Goal: Transaction & Acquisition: Purchase product/service

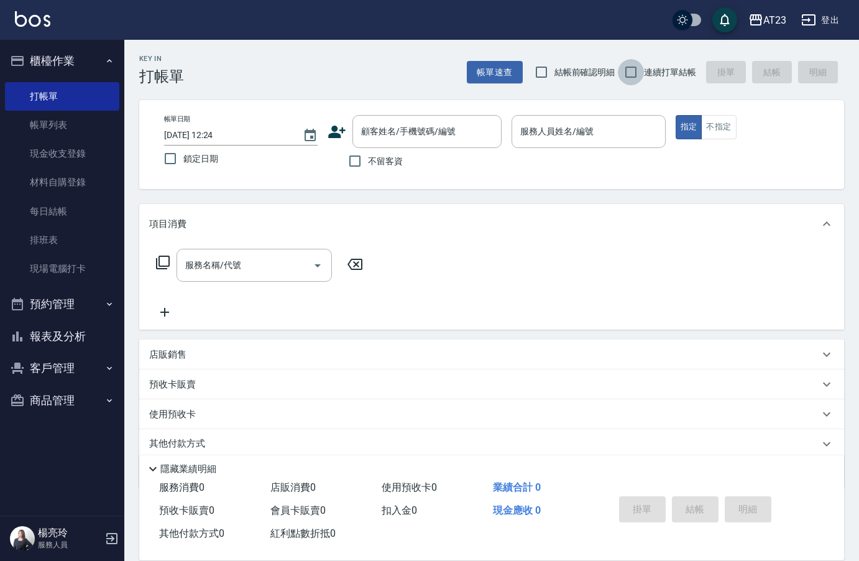
click at [630, 68] on input "連續打單結帳" at bounding box center [631, 72] width 26 height 26
checkbox input "true"
click at [359, 161] on input "不留客資" at bounding box center [355, 161] width 26 height 26
checkbox input "true"
click at [172, 159] on input "鎖定日期" at bounding box center [170, 158] width 26 height 26
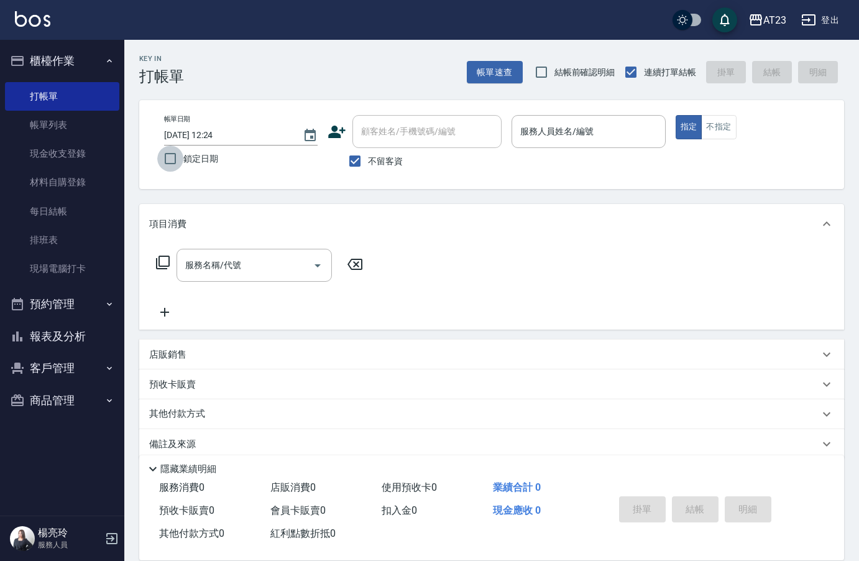
checkbox input "true"
click at [859, 560] on html "AT23 登出 櫃檯作業 打帳單 帳單列表 現金收支登錄 材料自購登錄 每日結帳 排班表 現場電腦打卡 預約管理 預約管理 單日預約紀錄 單週預約紀錄 報表及…" at bounding box center [429, 289] width 859 height 578
click at [697, 310] on div "服務名稱/代號 服務名稱/代號" at bounding box center [491, 287] width 705 height 86
click at [84, 183] on link "材料自購登錄" at bounding box center [62, 182] width 114 height 29
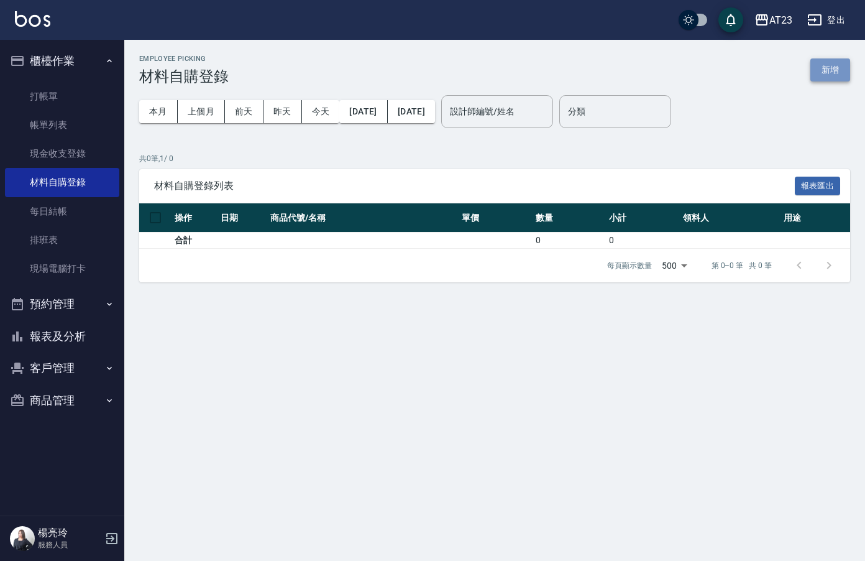
click at [839, 68] on button "新增" at bounding box center [831, 69] width 40 height 23
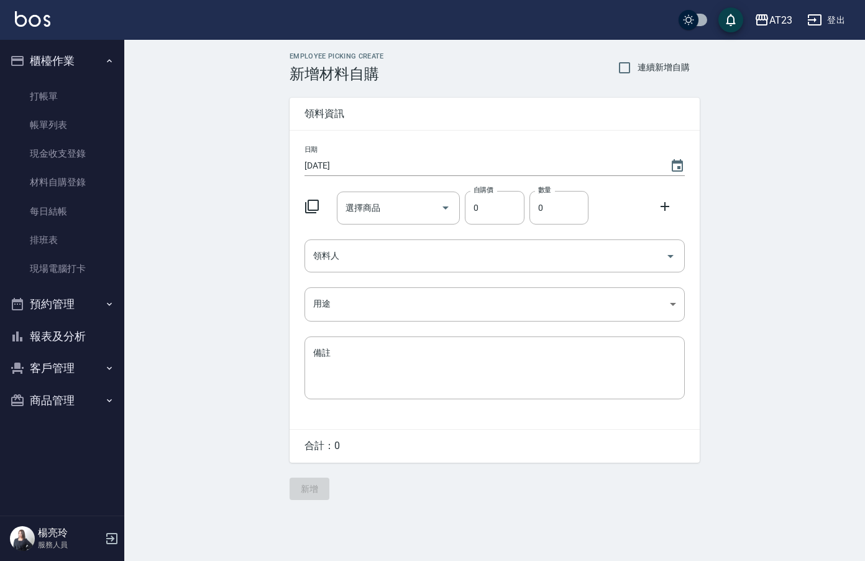
click at [316, 210] on icon at bounding box center [312, 206] width 15 height 15
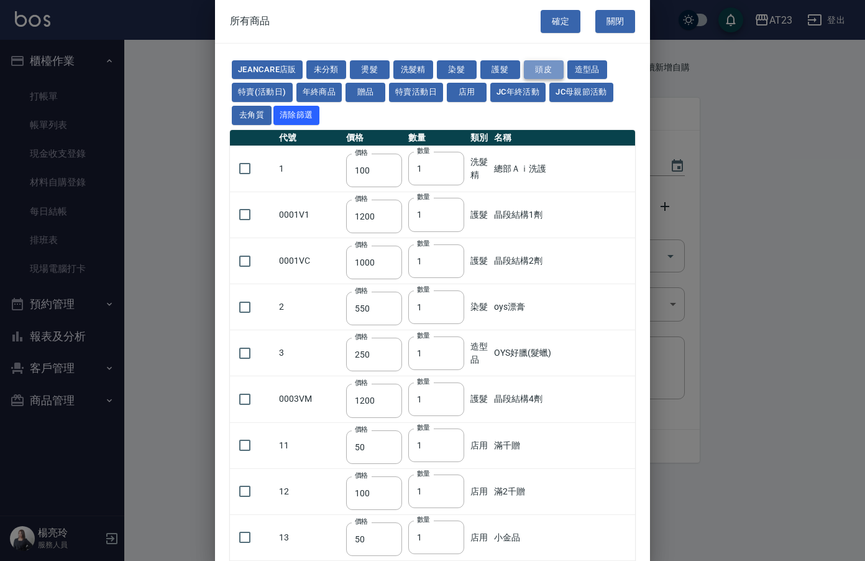
click at [532, 66] on button "頭皮" at bounding box center [544, 69] width 40 height 19
type input "300"
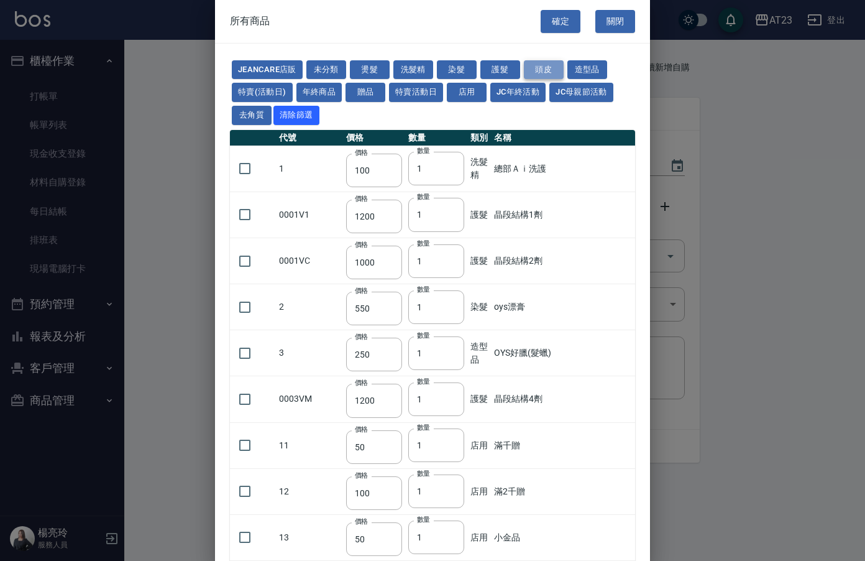
type input "750"
type input "3000"
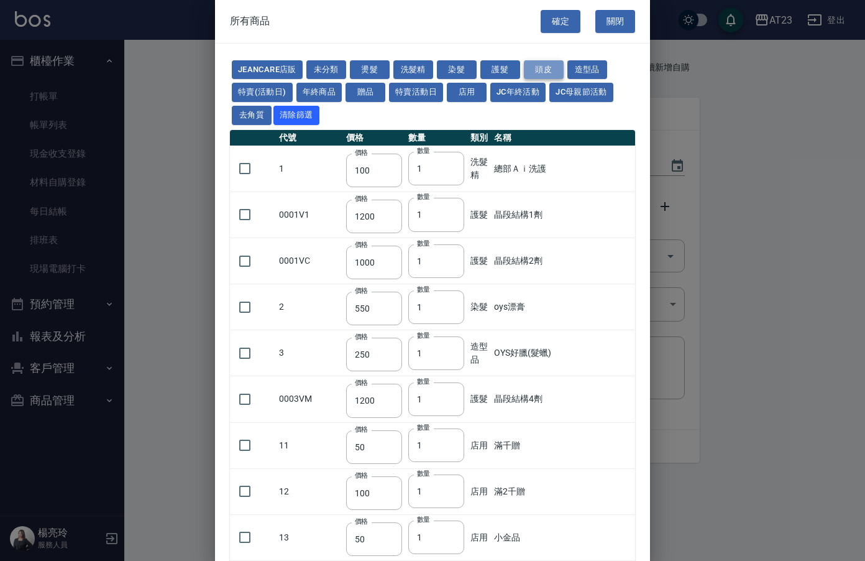
type input "750"
type input "300"
type input "350"
type input "1280"
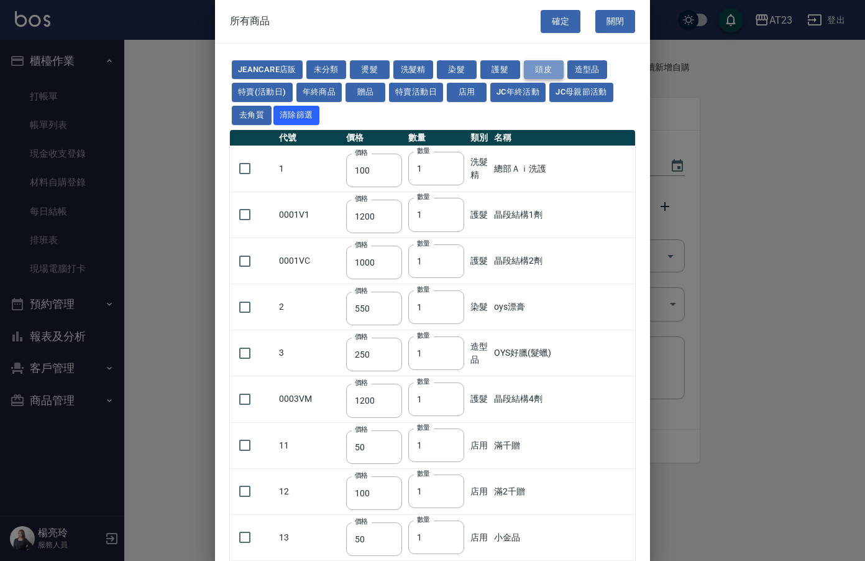
type input "400"
type input "1200"
type input "750"
type input "250"
type input "300"
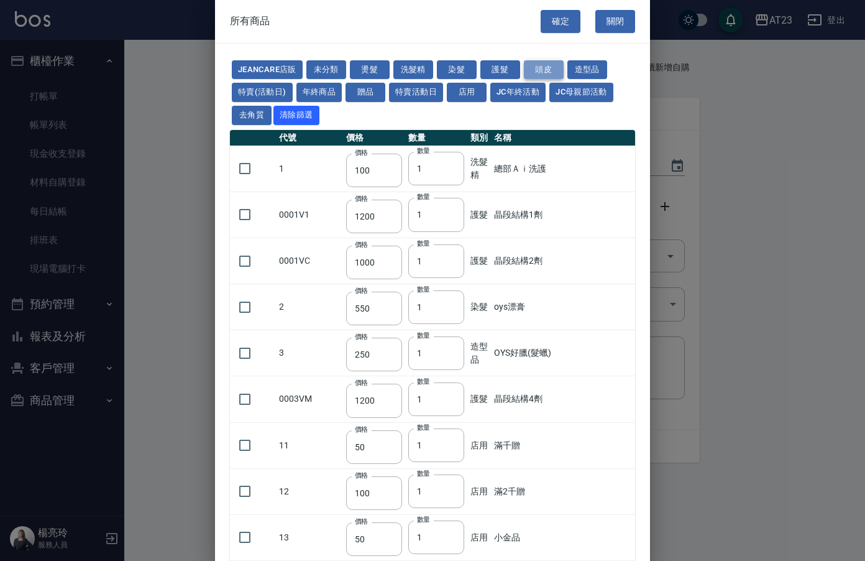
type input "99"
type input "2000"
type input "1200"
type input "100"
type input "2500"
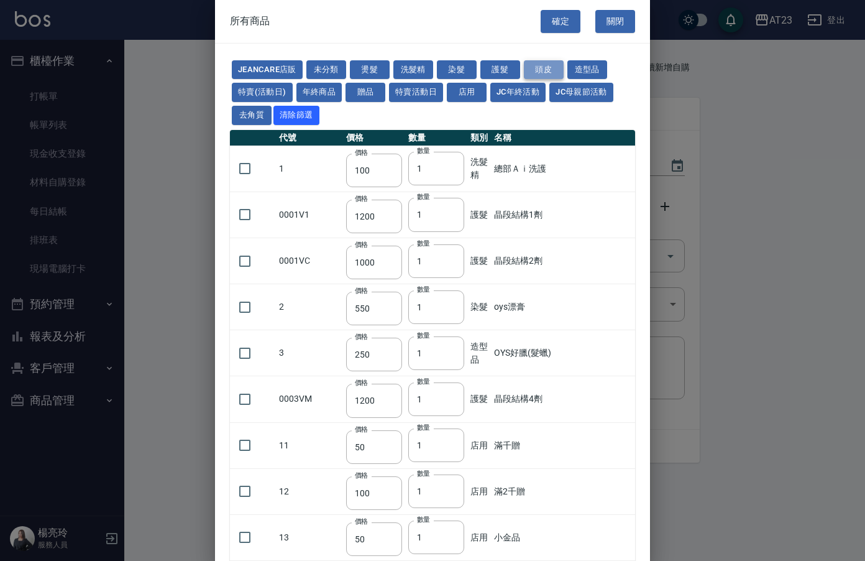
type input "100"
type input "0"
type input "550"
type input "490"
type input "750"
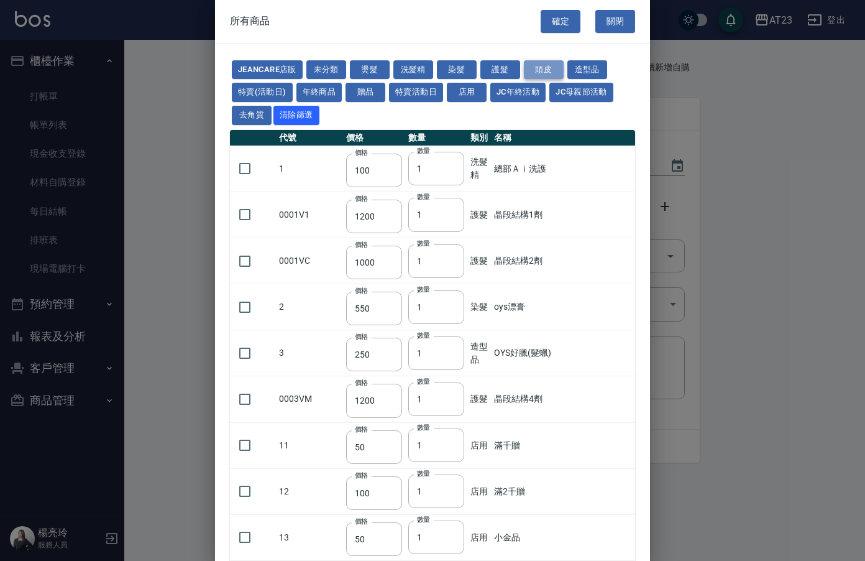
type input "590"
type input "0"
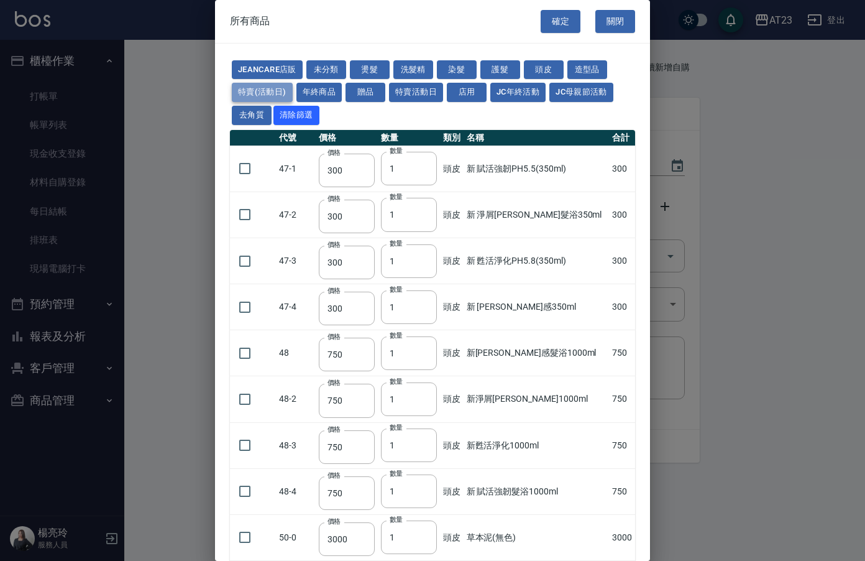
click at [273, 91] on button "特賣(活動日)" at bounding box center [262, 92] width 61 height 19
type input "750"
type input "0"
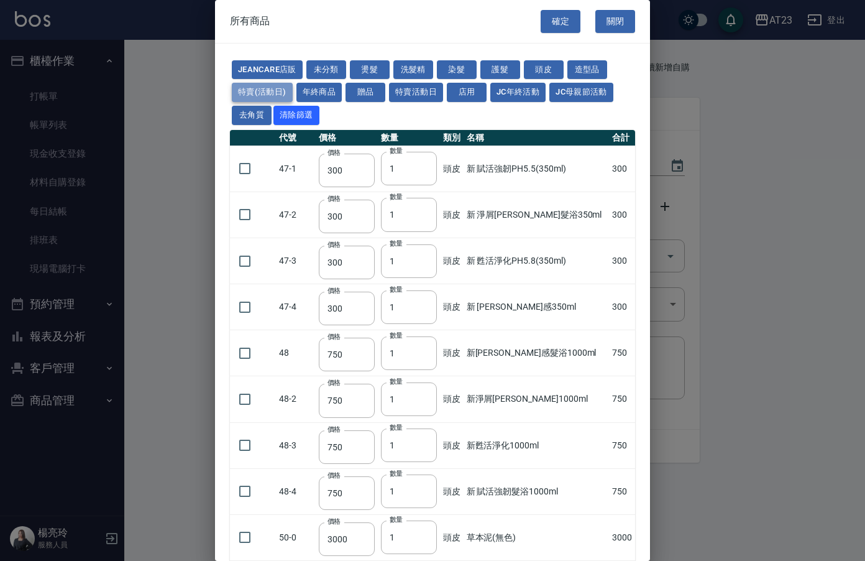
type input "790"
type input "1200"
type input "1100"
type input "350"
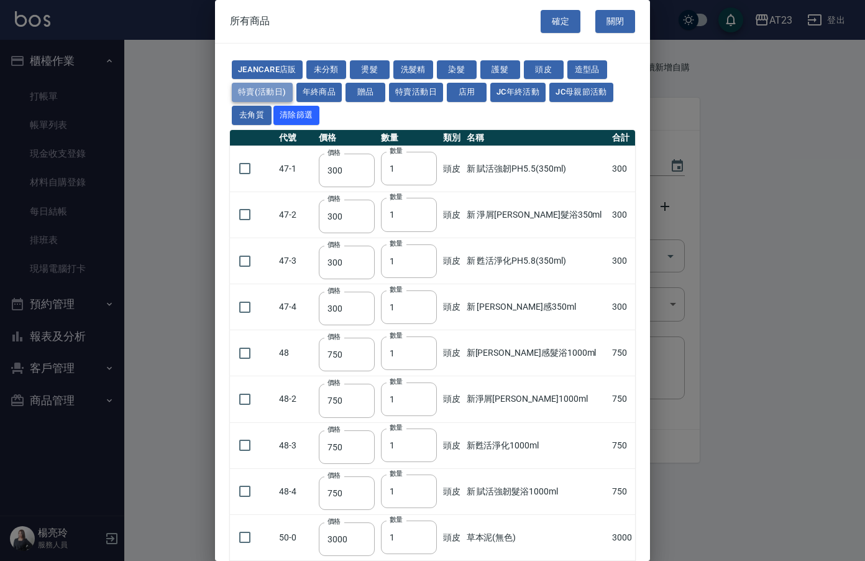
type input "350"
type input "1600"
type input "750"
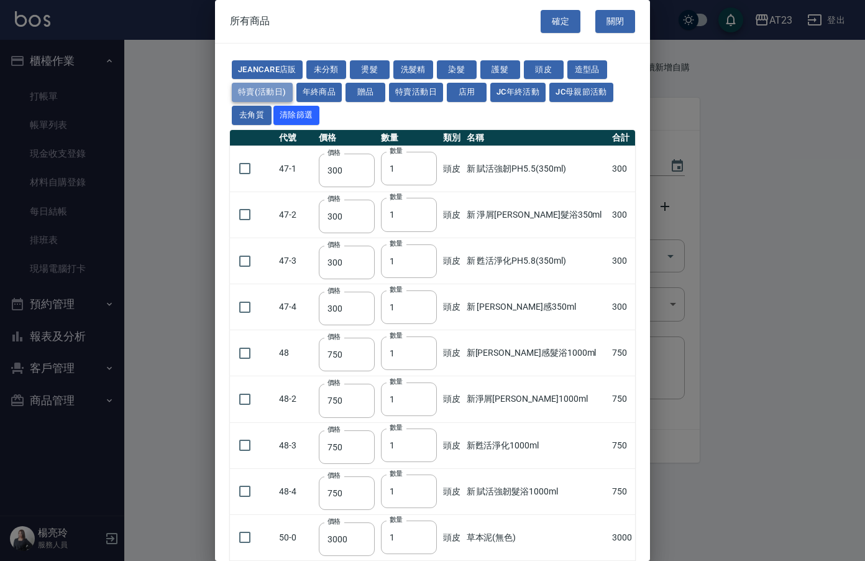
type input "750"
type input "840"
type input "1200"
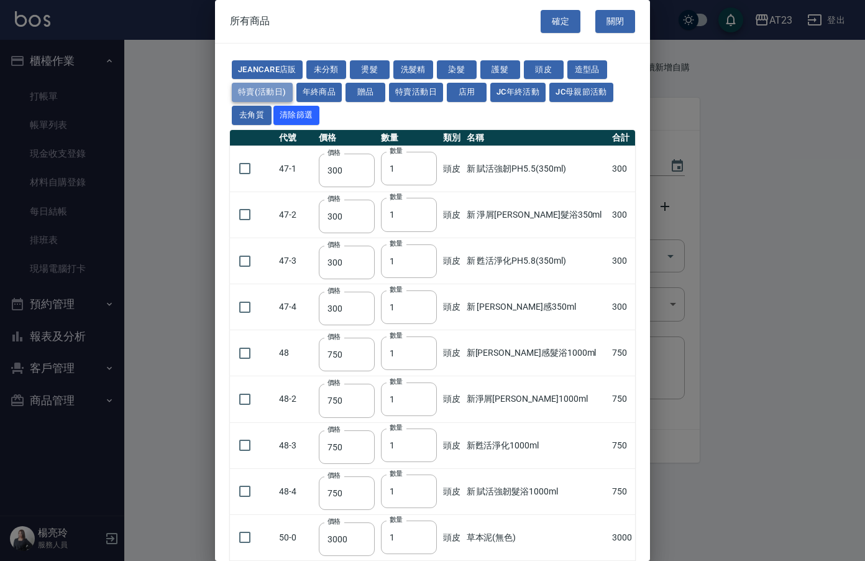
type input "1200"
type input "1700"
type input "650"
type input "440"
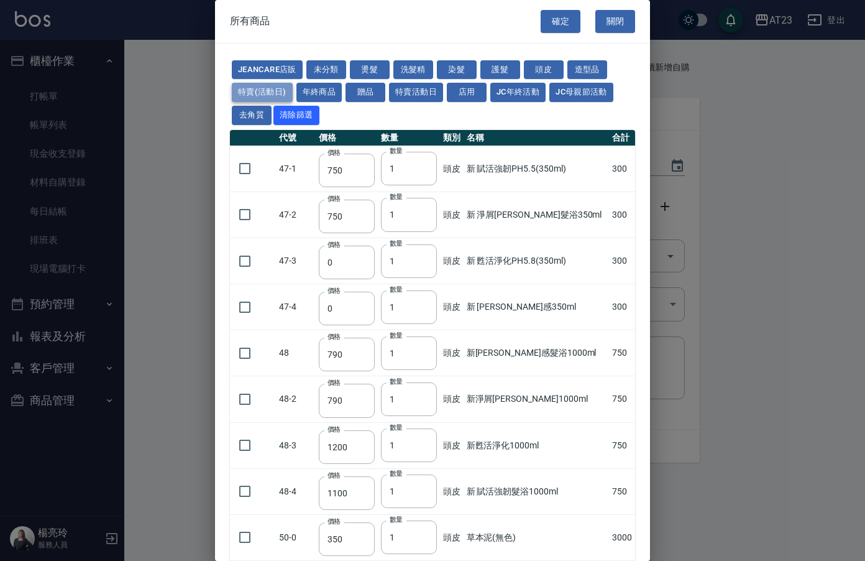
type input "600"
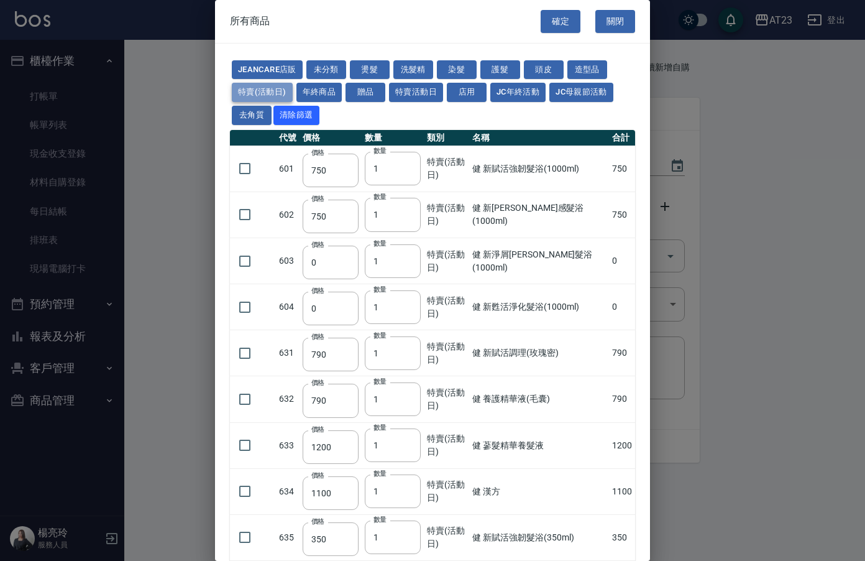
click at [255, 93] on button "特賣(活動日)" at bounding box center [262, 92] width 61 height 19
click at [428, 95] on button "特賣活動日" at bounding box center [416, 92] width 54 height 19
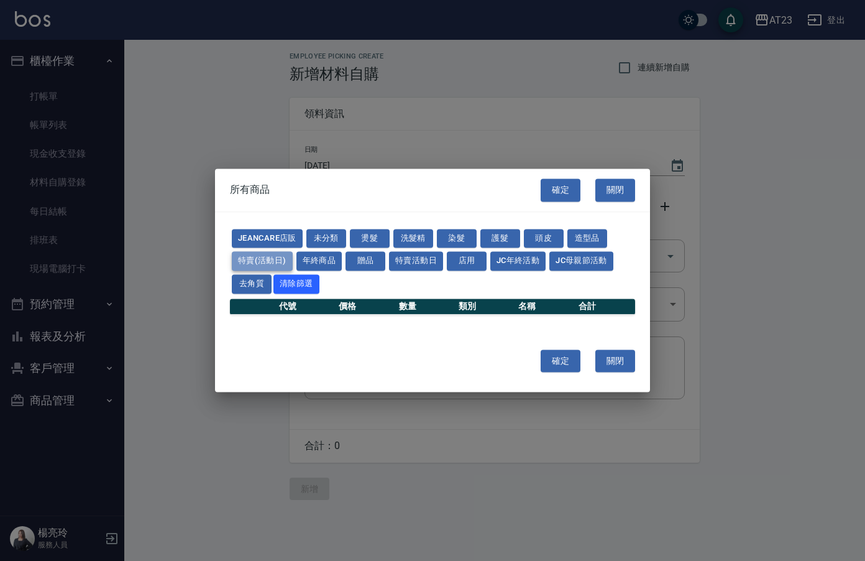
click at [276, 257] on button "特賣(活動日)" at bounding box center [262, 261] width 61 height 19
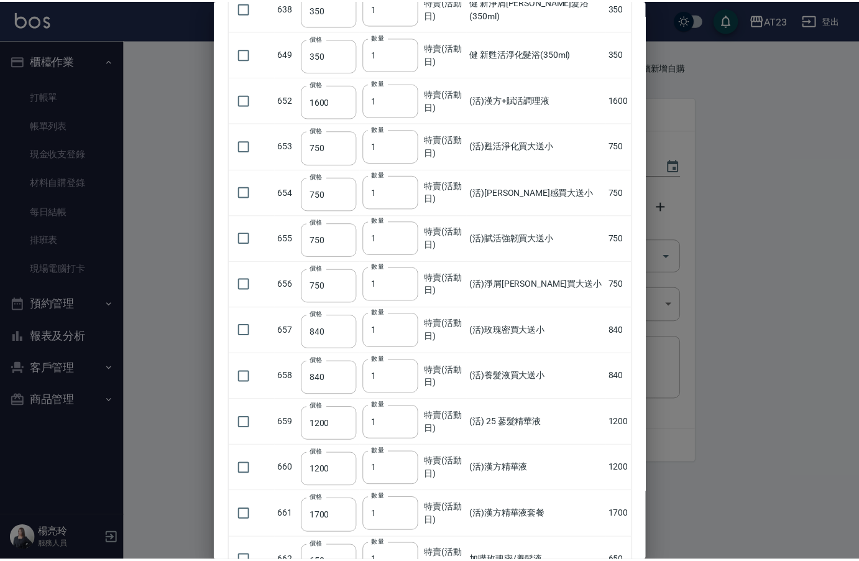
scroll to position [907, 0]
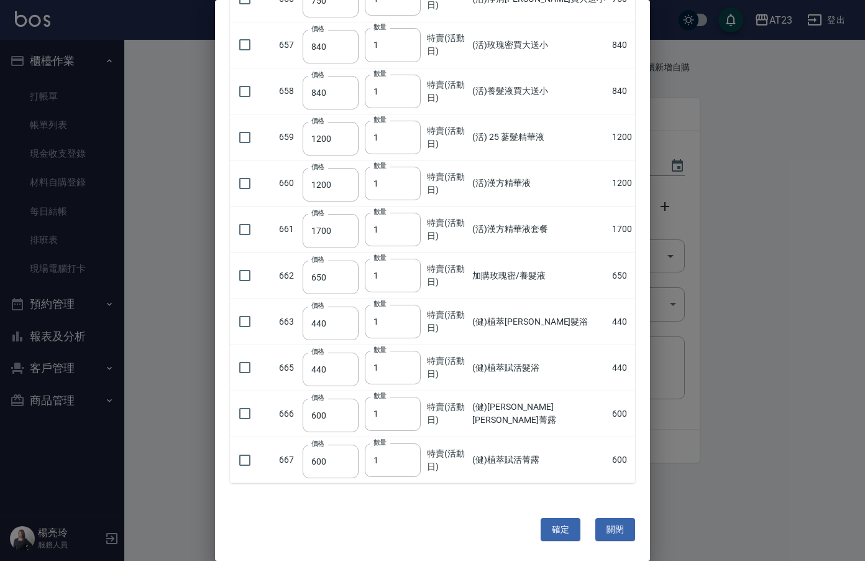
drag, startPoint x: 71, startPoint y: 113, endPoint x: 73, endPoint y: 104, distance: 8.3
click at [71, 110] on div at bounding box center [432, 280] width 865 height 561
click at [73, 104] on div at bounding box center [432, 280] width 865 height 561
click at [625, 527] on button "關閉" at bounding box center [616, 529] width 40 height 23
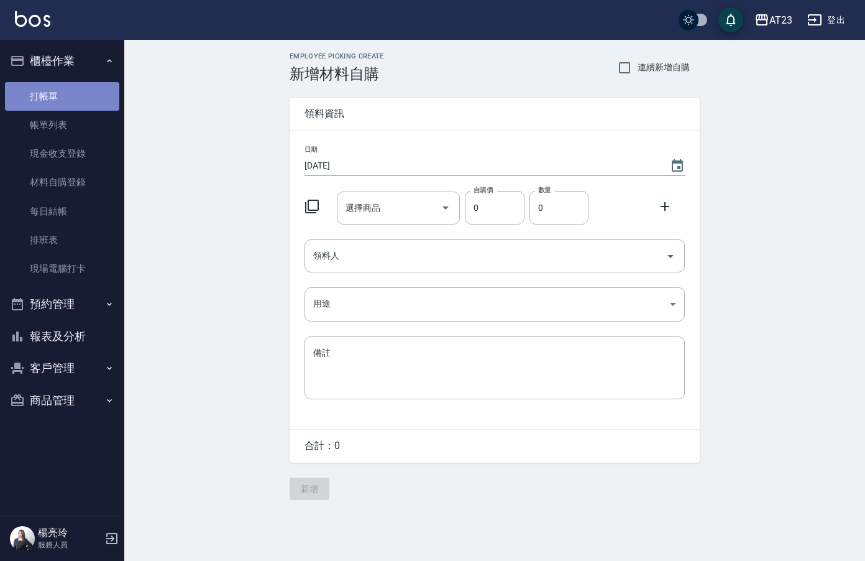
click at [21, 93] on link "打帳單" at bounding box center [62, 96] width 114 height 29
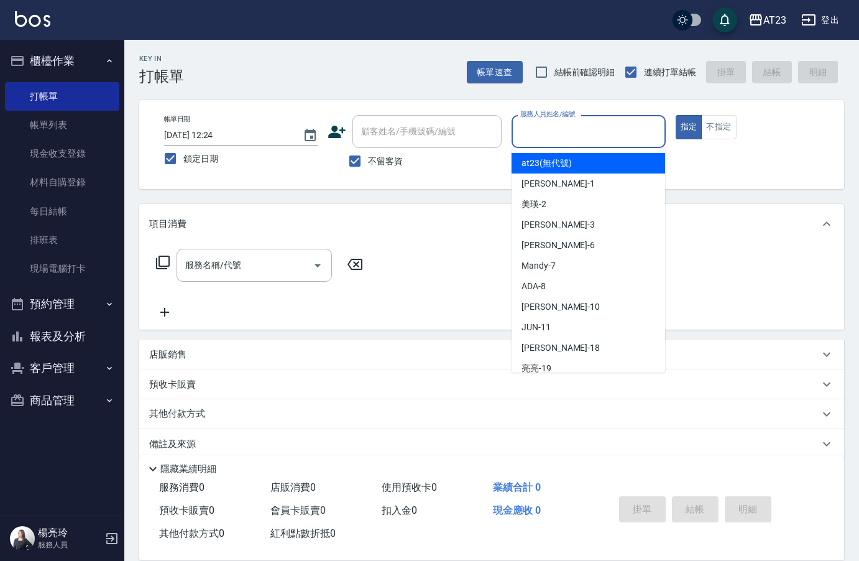
click at [538, 137] on input "服務人員姓名/編號" at bounding box center [588, 132] width 142 height 22
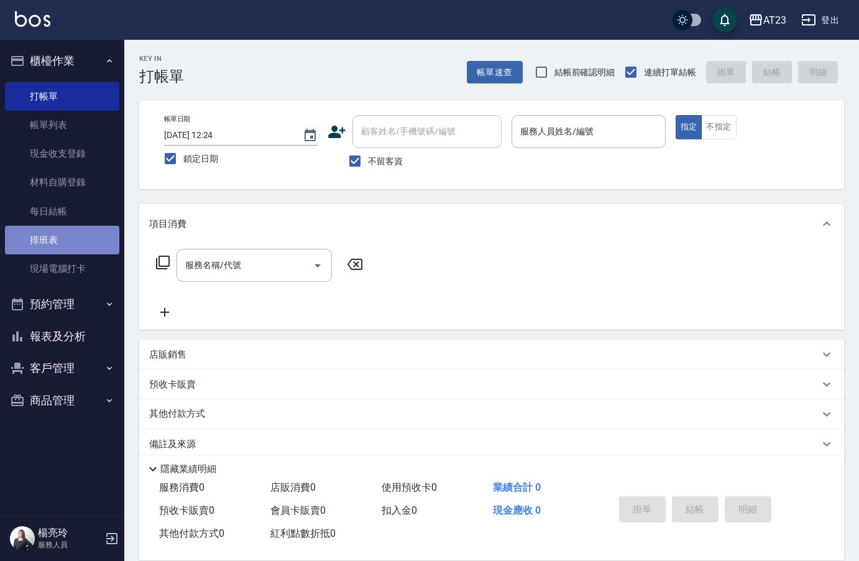
click at [32, 238] on link "排班表" at bounding box center [62, 240] width 114 height 29
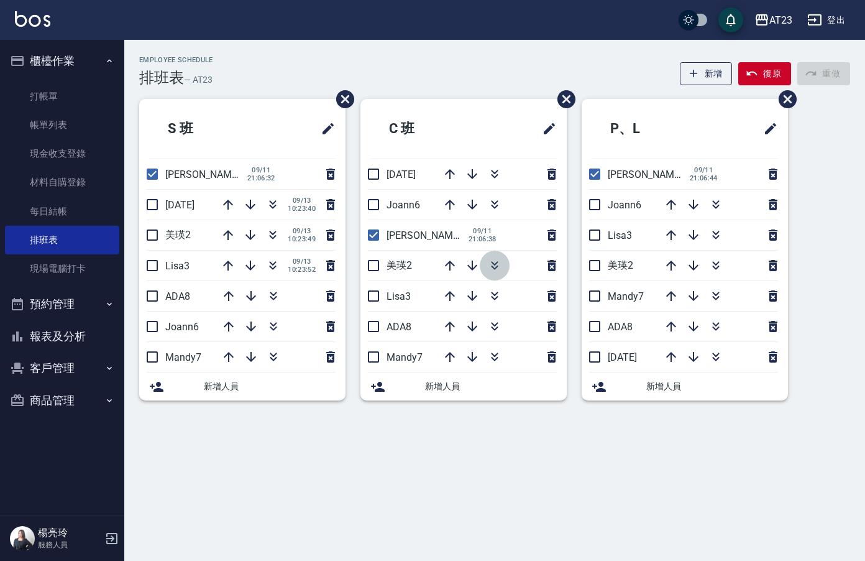
click at [497, 264] on icon "button" at bounding box center [494, 265] width 15 height 15
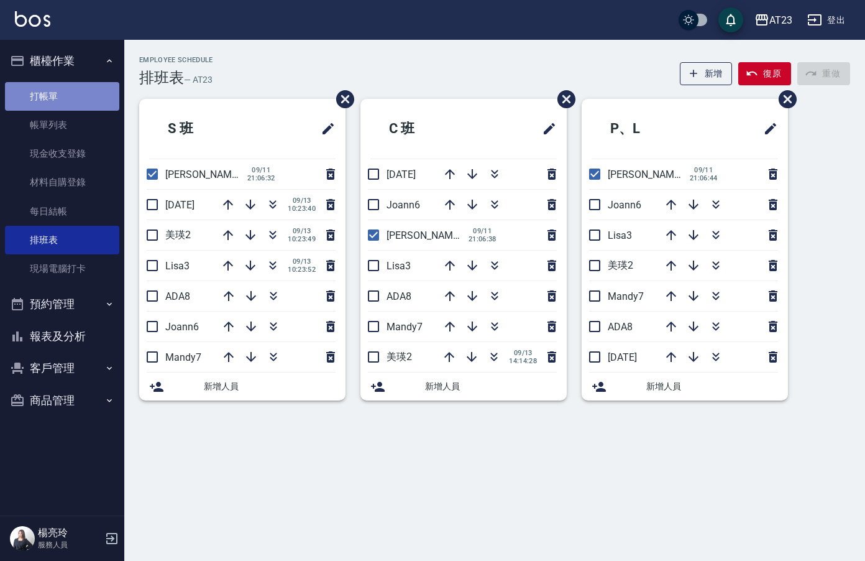
click at [31, 86] on link "打帳單" at bounding box center [62, 96] width 114 height 29
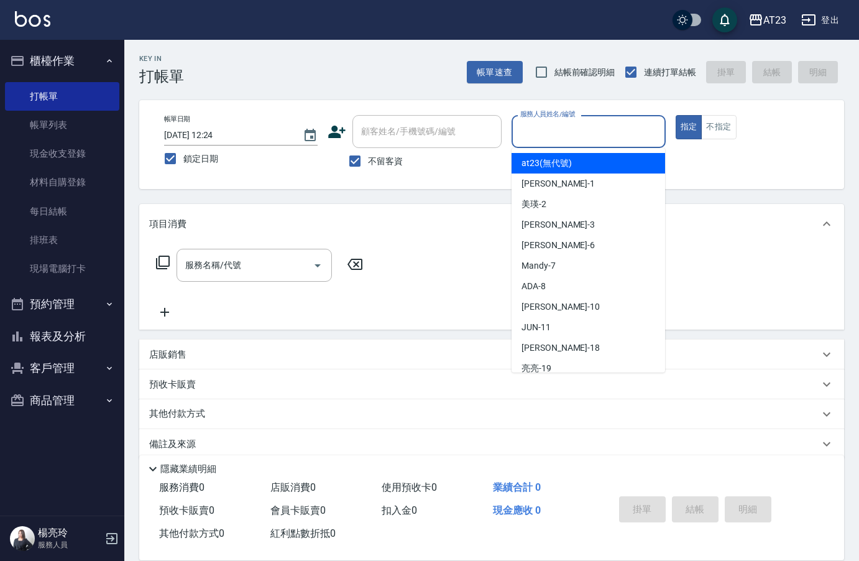
click at [561, 129] on input "服務人員姓名/編號" at bounding box center [588, 132] width 142 height 22
type input "[PERSON_NAME]-3"
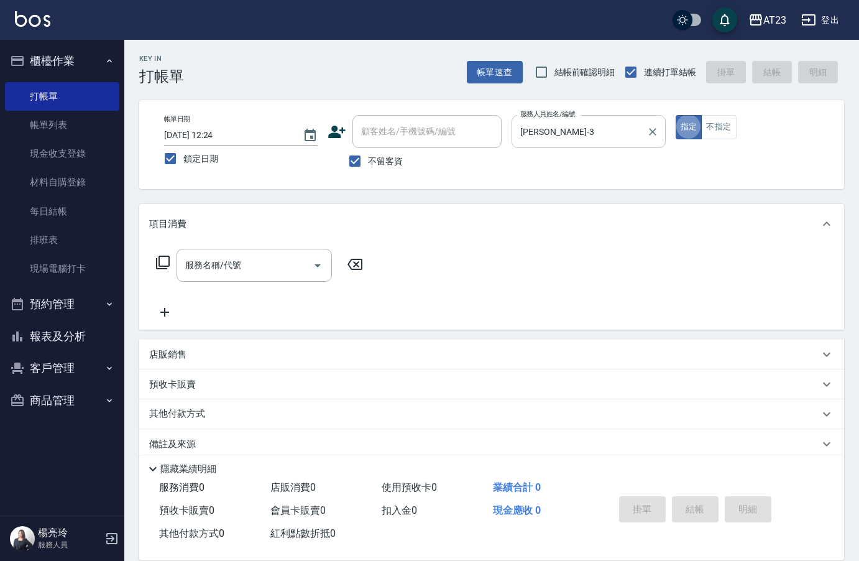
type button "true"
click at [716, 128] on button "不指定" at bounding box center [718, 127] width 35 height 24
click at [299, 265] on input "服務名稱/代號" at bounding box center [245, 265] width 126 height 22
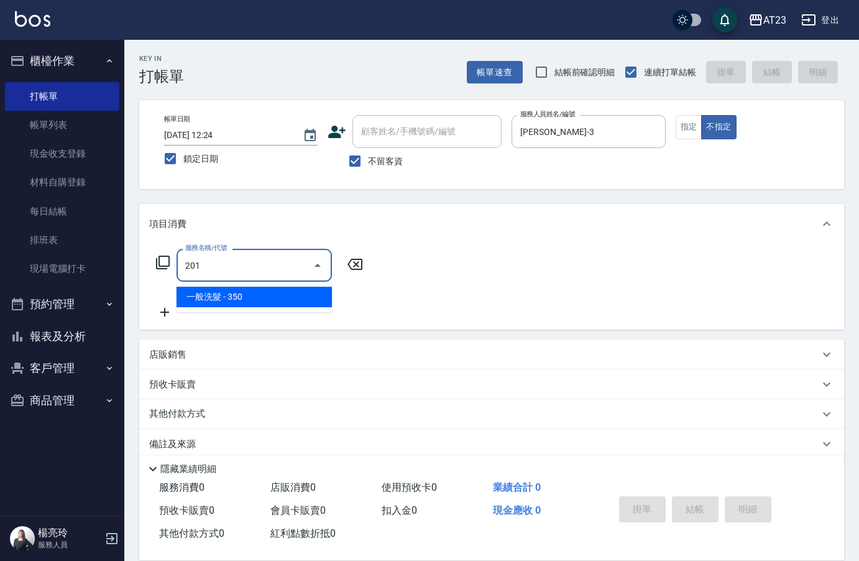
type input "一般洗髮(201)"
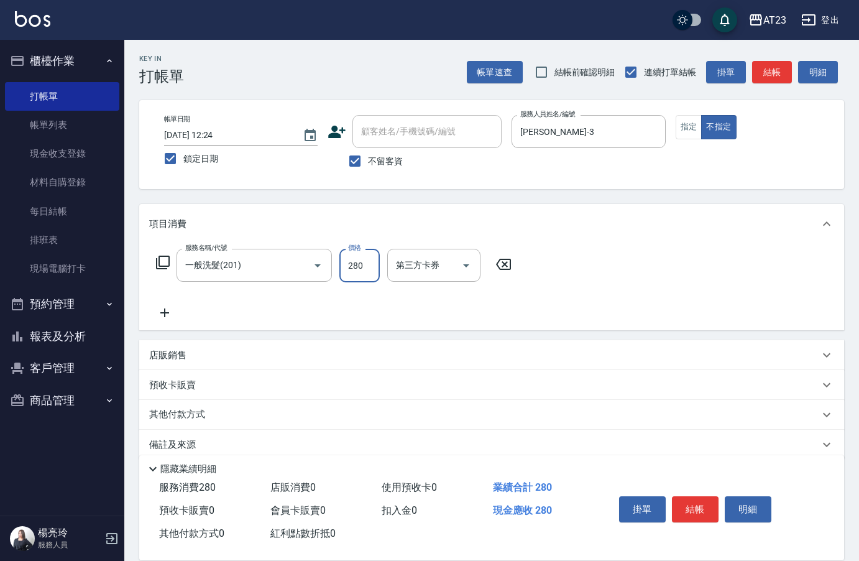
type input "280"
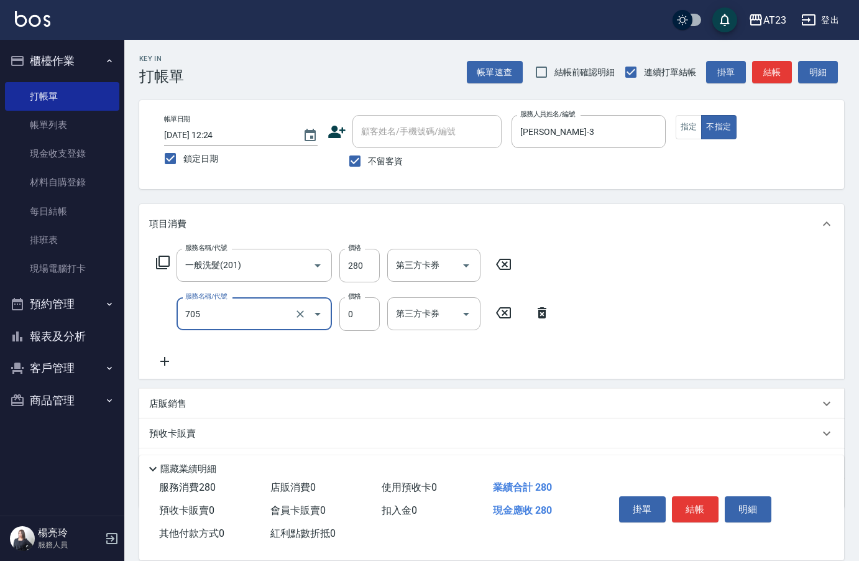
type input "互助50(705)"
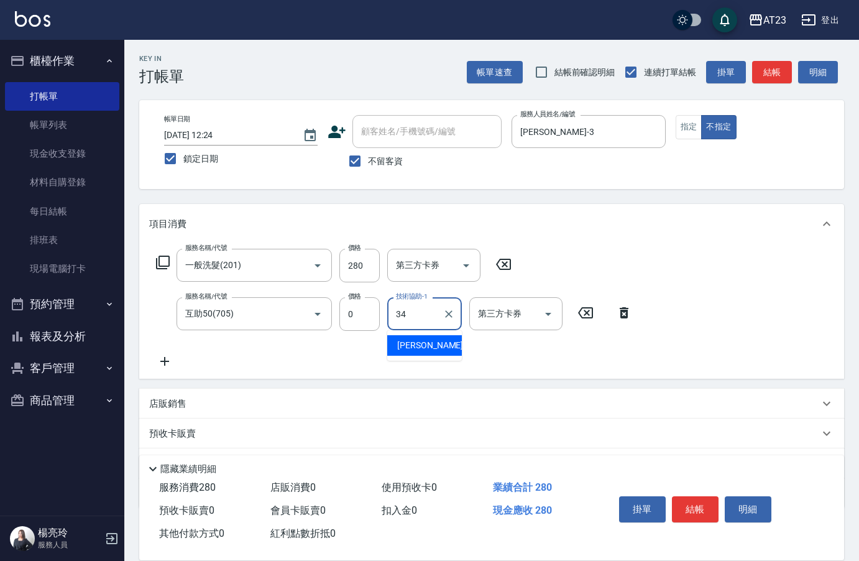
type input "[PERSON_NAME]-34"
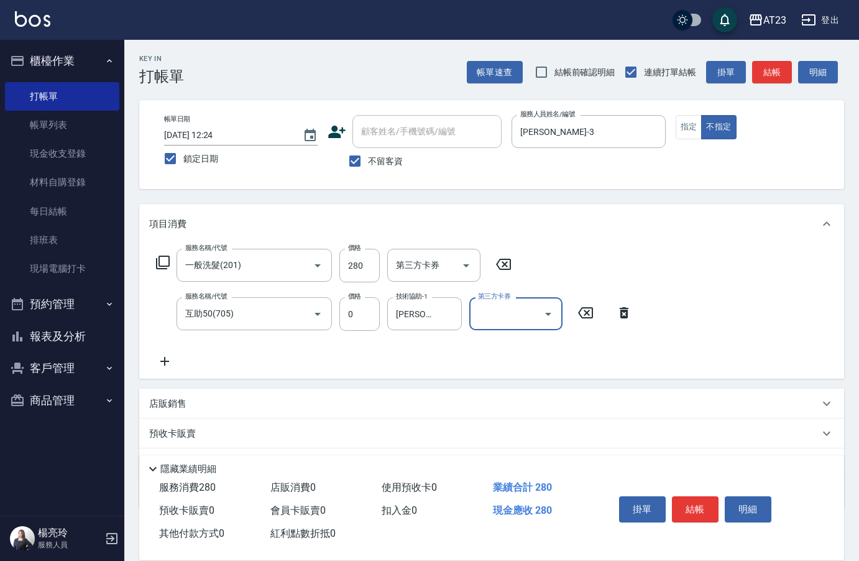
click at [714, 506] on button "結帳" at bounding box center [695, 509] width 47 height 26
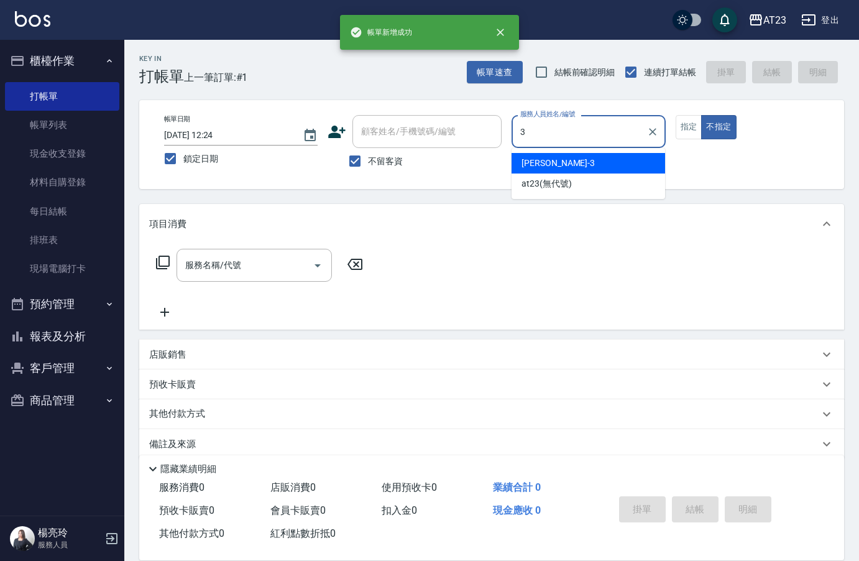
type input "[PERSON_NAME]-3"
type button "false"
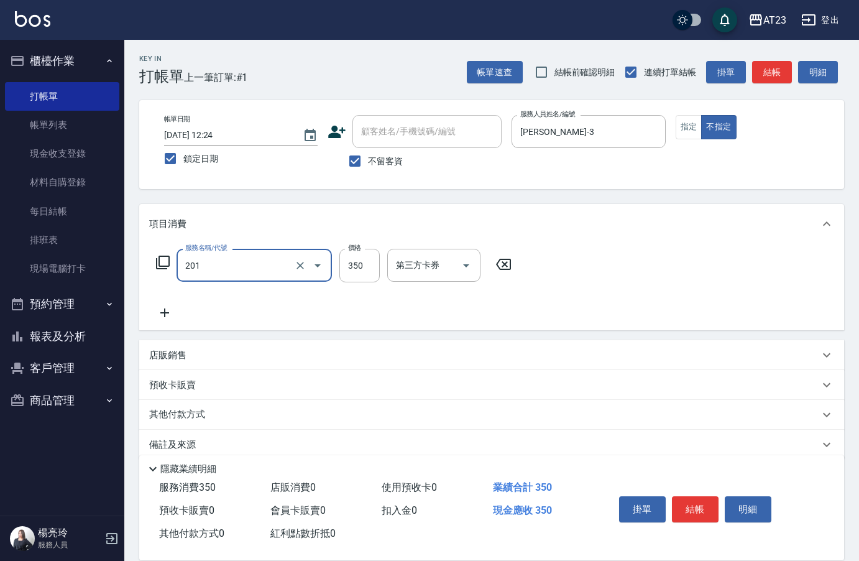
type input "一般洗髮(201)"
click at [710, 496] on button "結帳" at bounding box center [695, 509] width 47 height 26
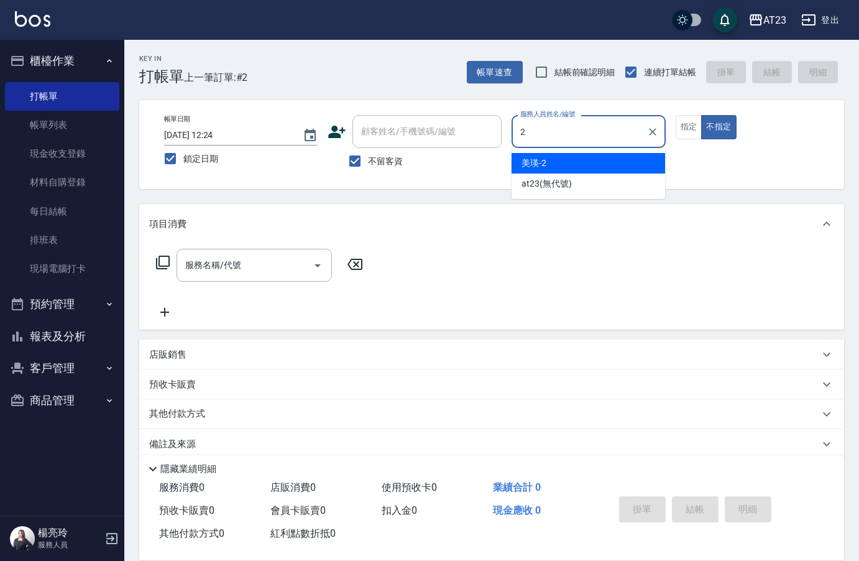
type input "美瑛-2"
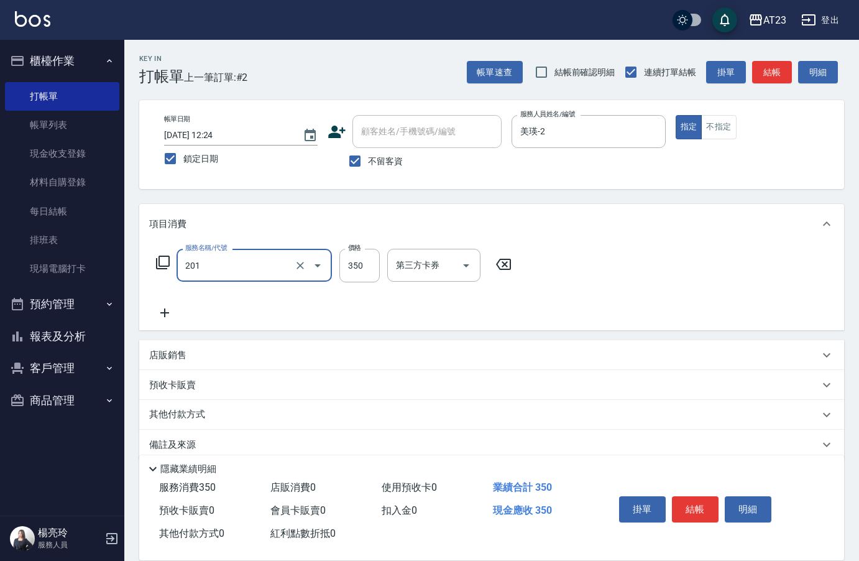
type input "一般洗髮(201)"
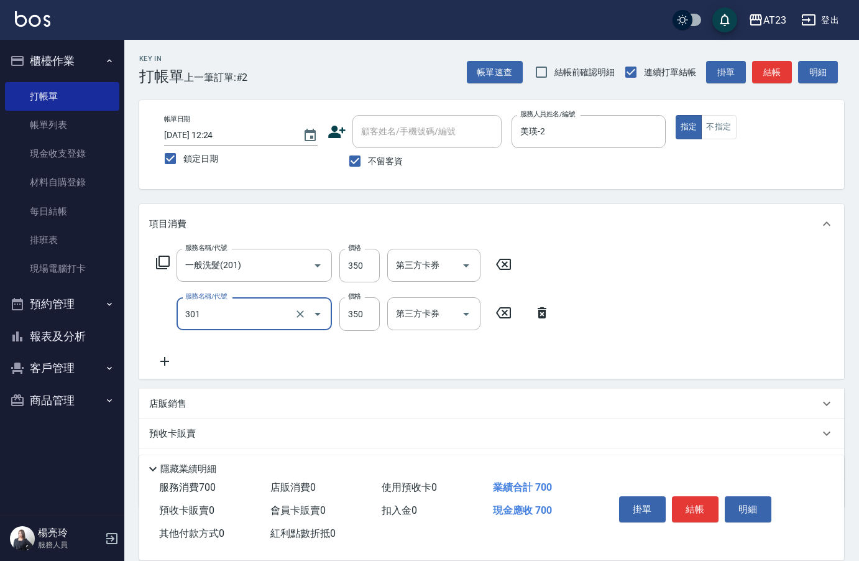
type input "造型剪髮(301)"
type input "500"
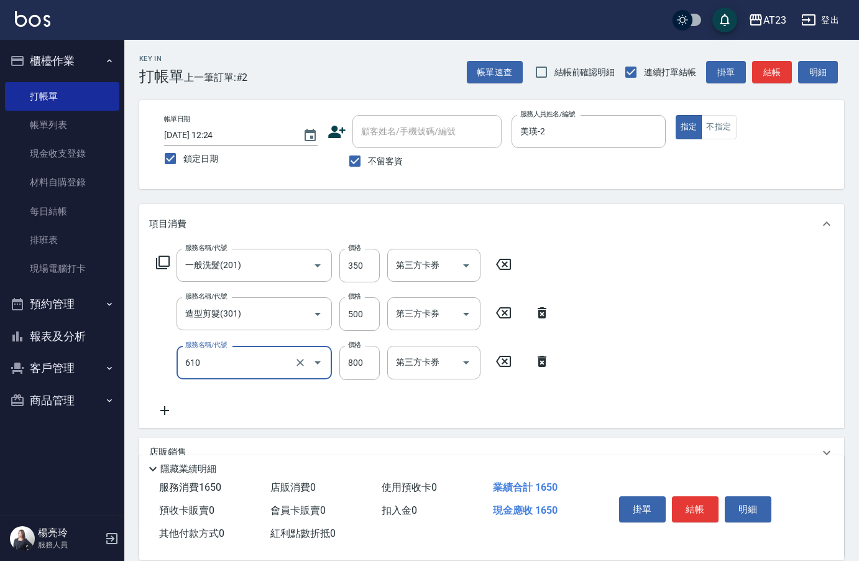
type input "毛母細胞活性霜(610)"
click at [541, 366] on icon at bounding box center [542, 361] width 9 height 11
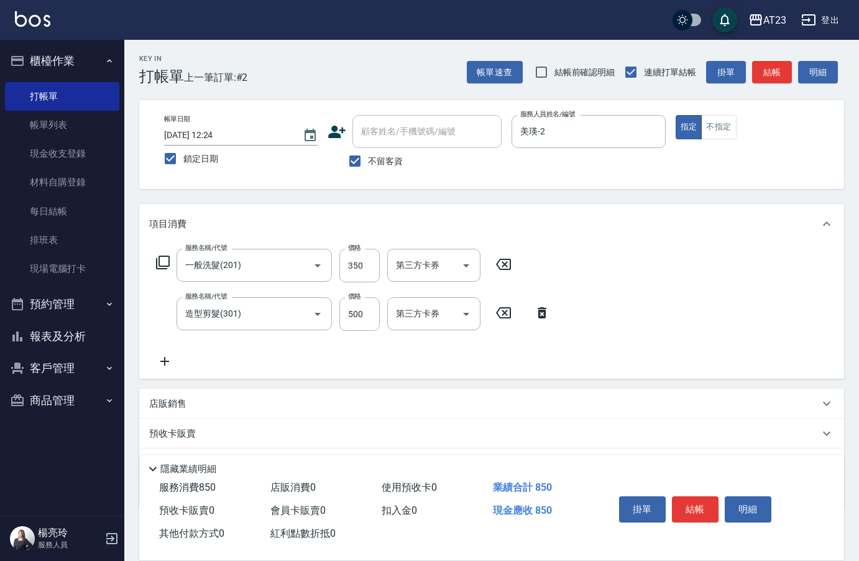
click at [159, 258] on icon at bounding box center [163, 263] width 14 height 14
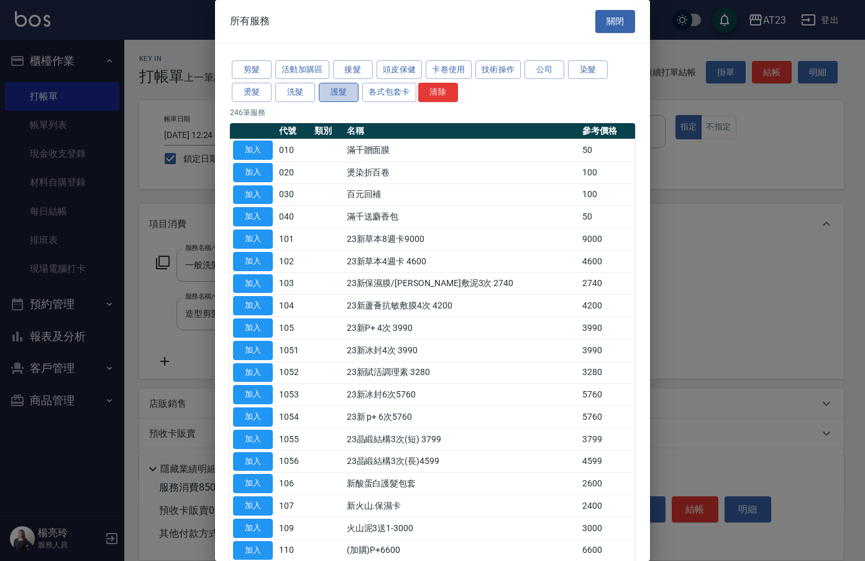
click at [335, 93] on button "護髮" at bounding box center [339, 92] width 40 height 19
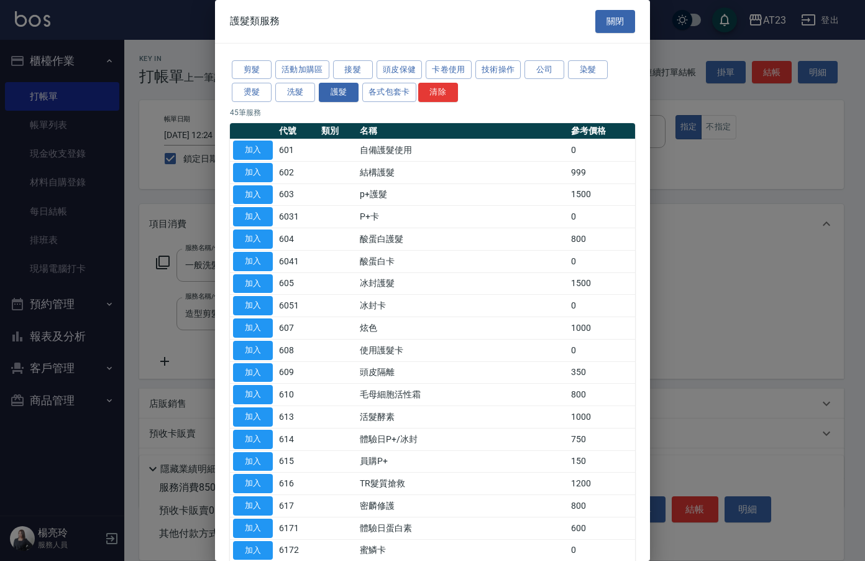
click at [261, 161] on td "加入" at bounding box center [253, 172] width 46 height 22
click at [262, 150] on button "加入" at bounding box center [253, 150] width 40 height 19
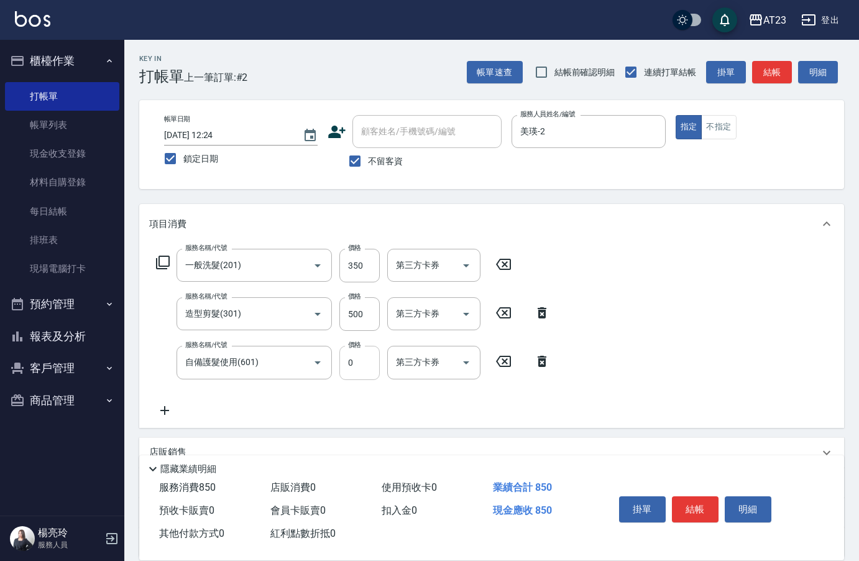
click at [342, 374] on input "0" at bounding box center [359, 363] width 40 height 34
type input "1000"
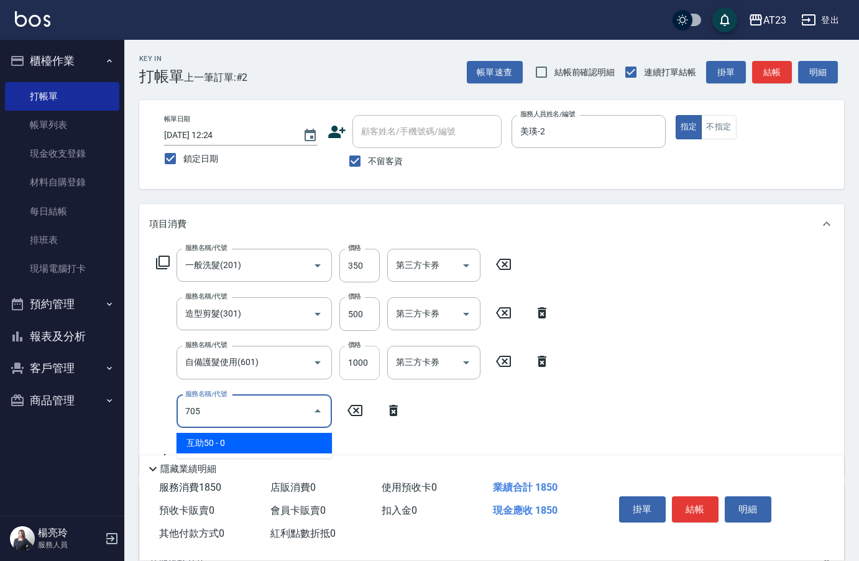
type input "互助50(705)"
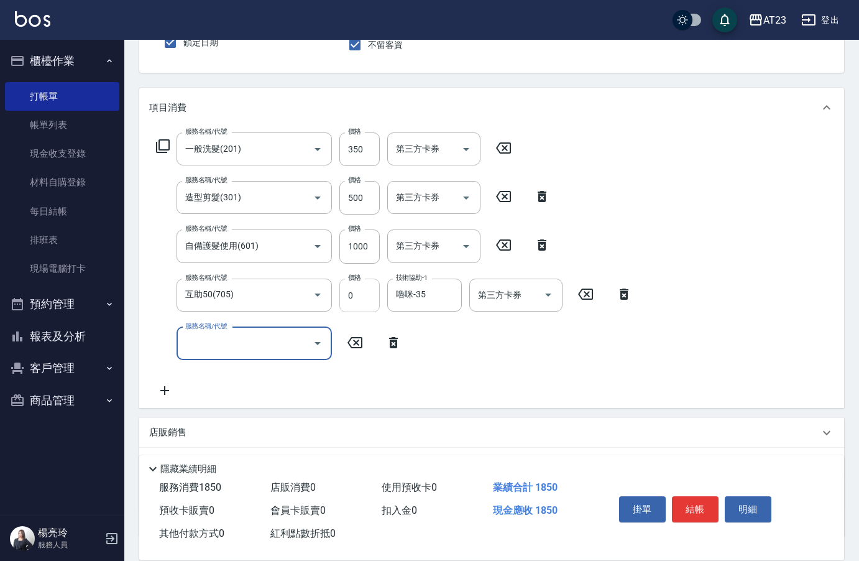
scroll to position [212, 0]
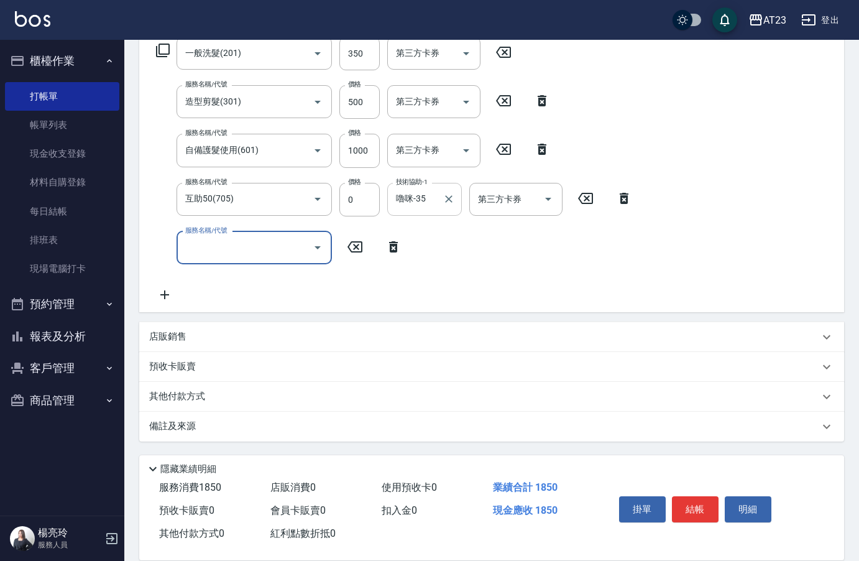
click at [427, 199] on input "嚕咪-35" at bounding box center [415, 199] width 45 height 22
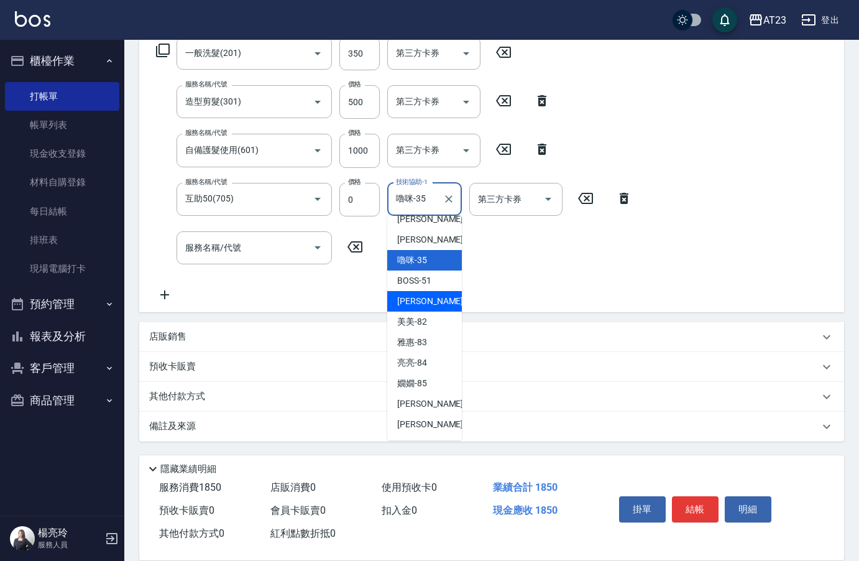
scroll to position [176, 0]
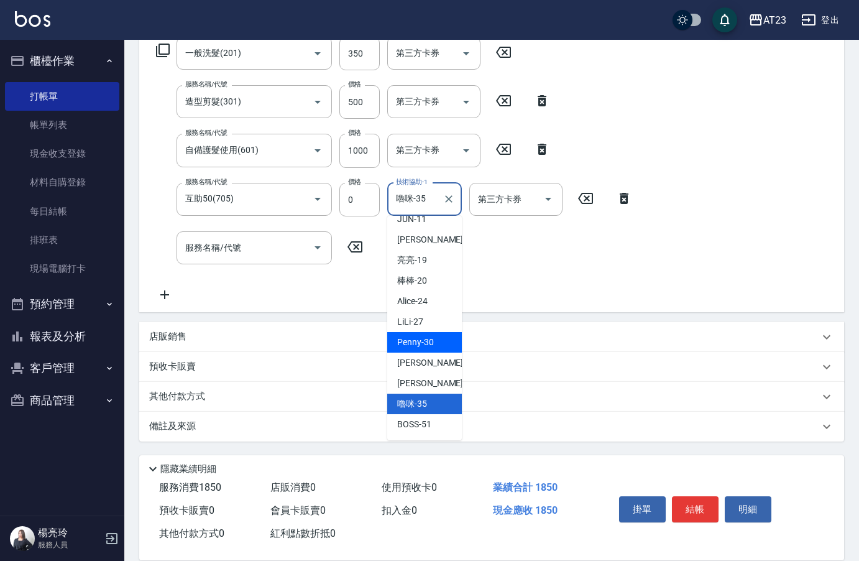
click at [435, 353] on div "Penny -30" at bounding box center [424, 342] width 75 height 21
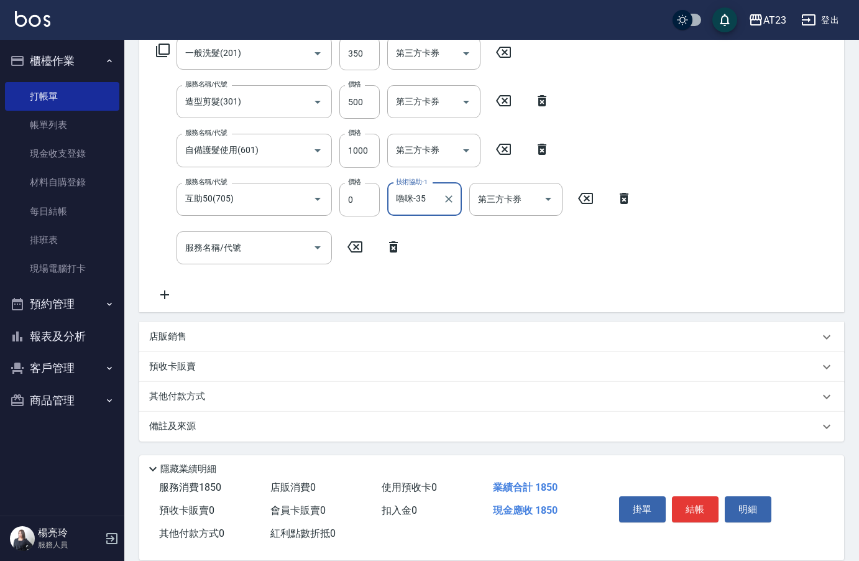
type input "Penny-30"
click at [239, 252] on div "服務名稱/代號 服務名稱/代號" at bounding box center [254, 247] width 155 height 33
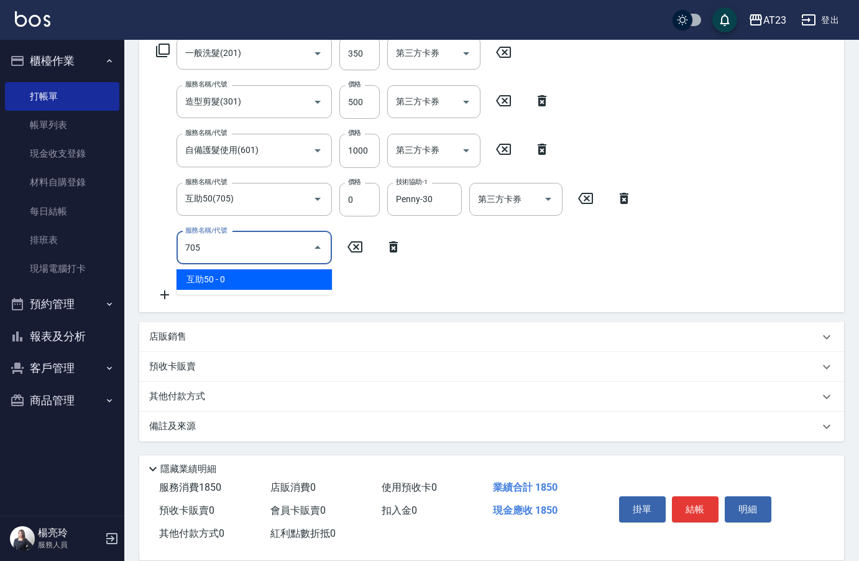
type input "互助50(705)"
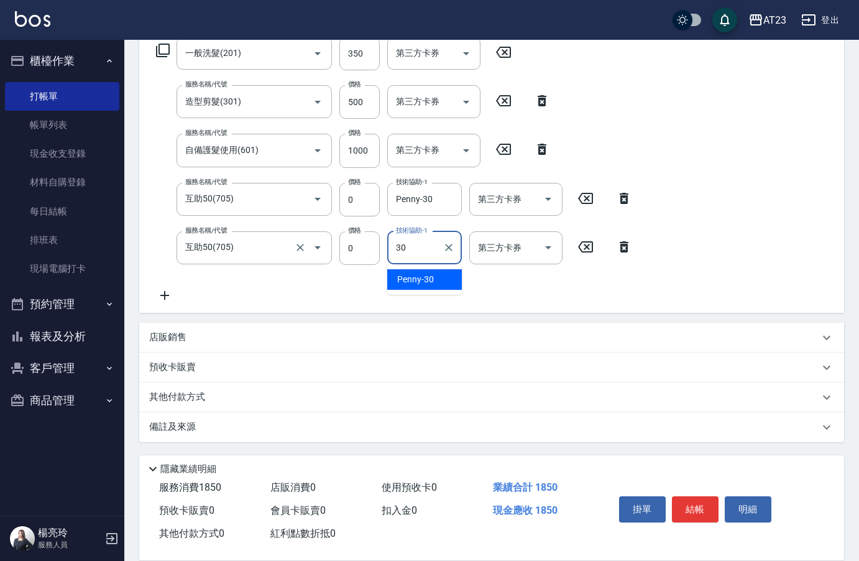
type input "Penny-30"
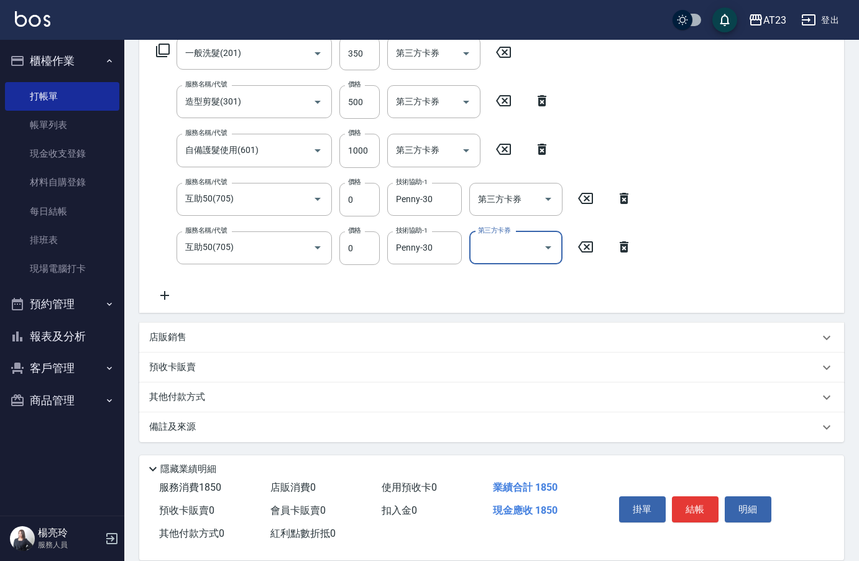
scroll to position [213, 0]
drag, startPoint x: 182, startPoint y: 392, endPoint x: 191, endPoint y: 375, distance: 18.9
click at [182, 390] on p "其他付款方式" at bounding box center [180, 397] width 62 height 14
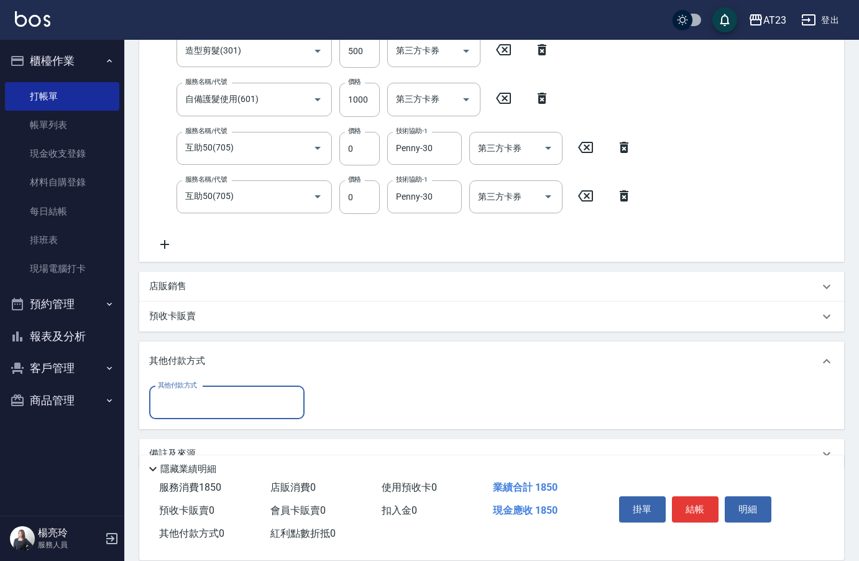
scroll to position [264, 0]
click at [186, 416] on div "其他付款方式" at bounding box center [226, 401] width 155 height 33
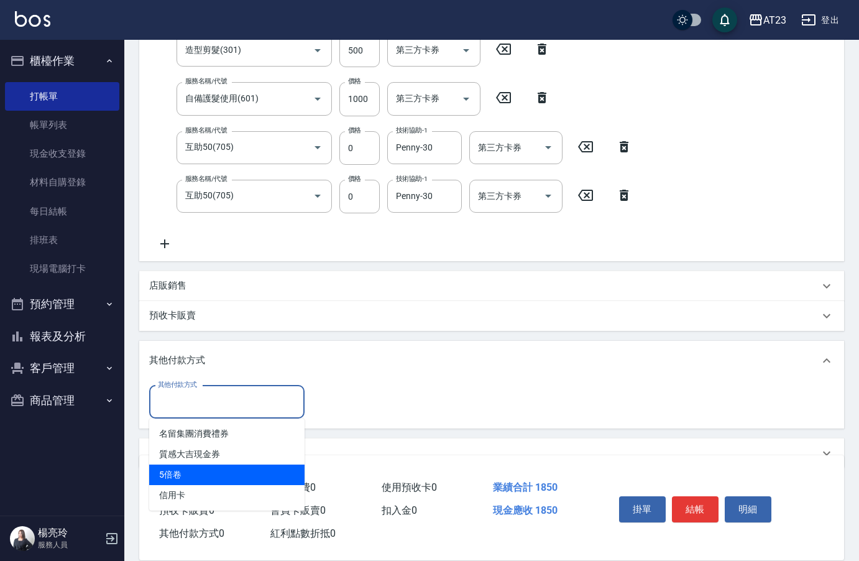
drag, startPoint x: 228, startPoint y: 481, endPoint x: 216, endPoint y: 502, distance: 23.4
click at [216, 502] on ul "名留集團消費禮券 質感大吉現金券 5倍卷 信用卡" at bounding box center [226, 464] width 155 height 92
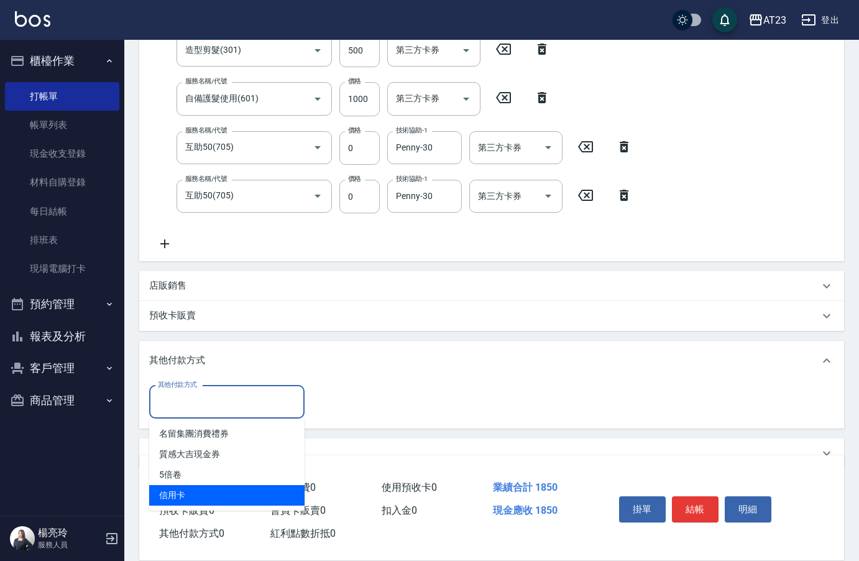
click at [216, 502] on span "信用卡" at bounding box center [226, 495] width 155 height 21
type input "信用卡"
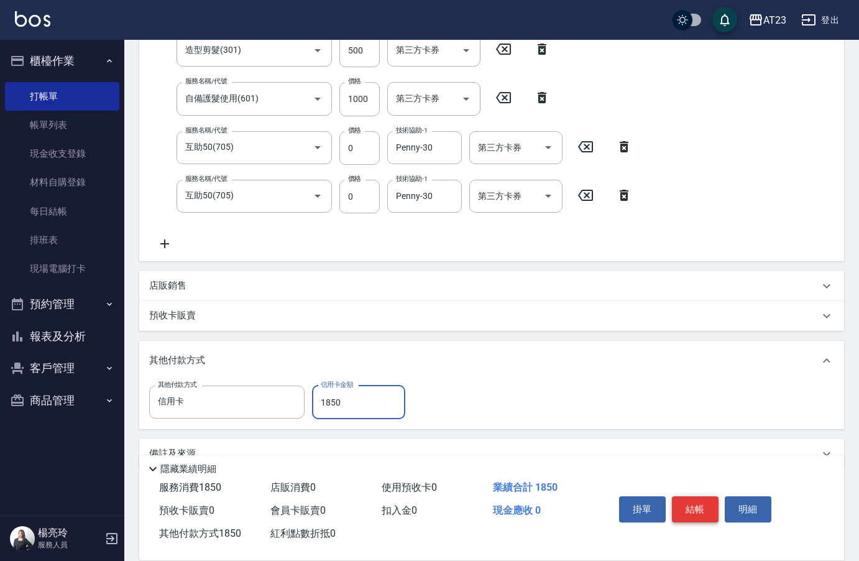
type input "1850"
click at [688, 505] on button "結帳" at bounding box center [695, 509] width 47 height 26
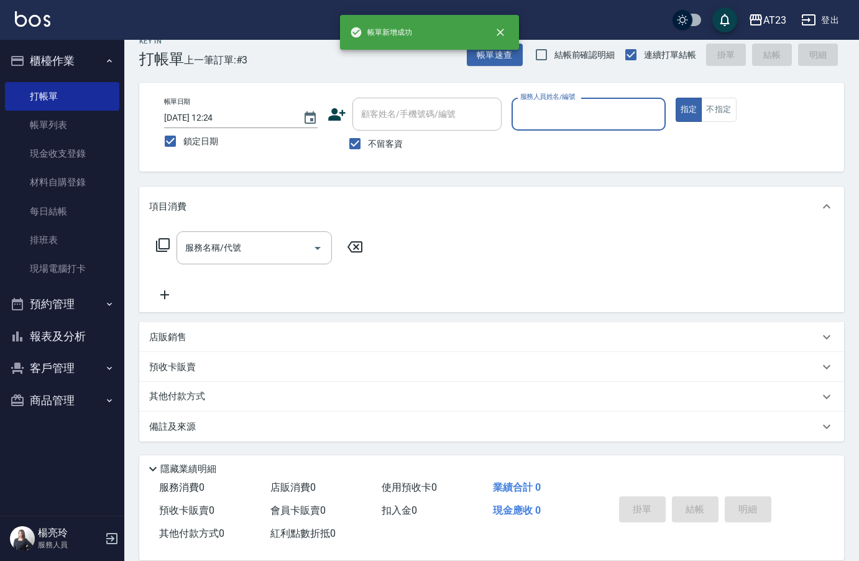
scroll to position [17, 0]
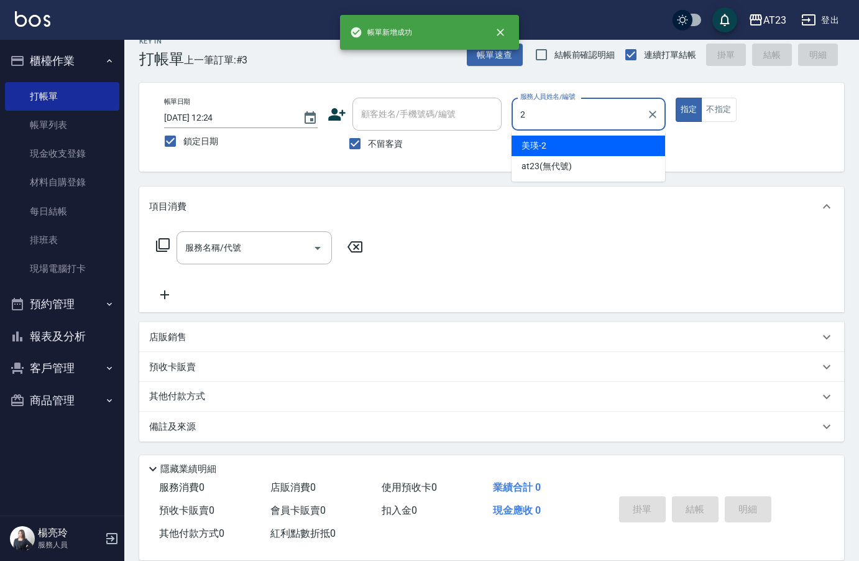
type input "美瑛-2"
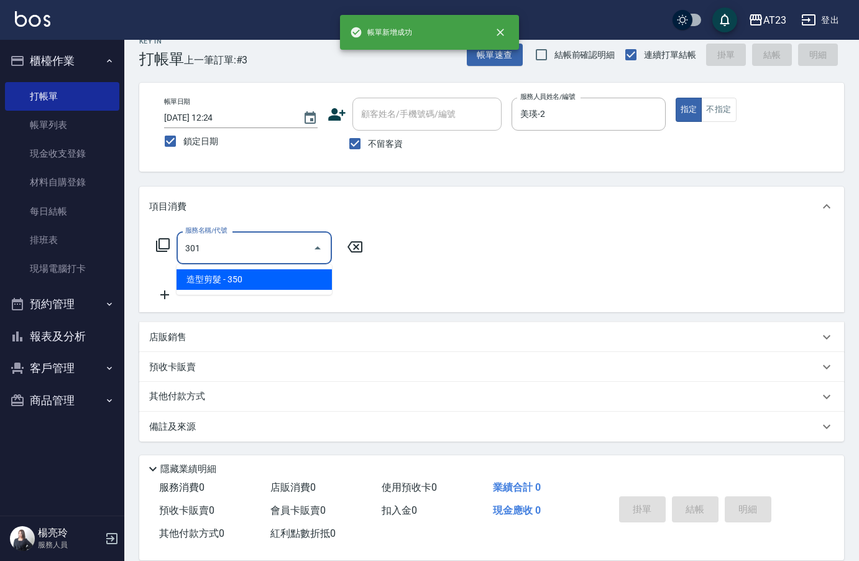
type input "造型剪髮(301)"
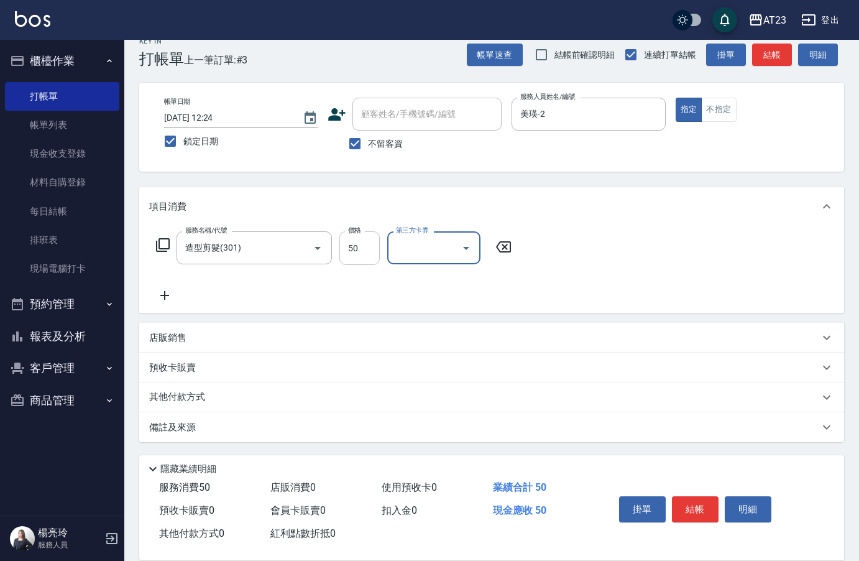
click at [366, 249] on input "50" at bounding box center [359, 248] width 40 height 34
type input "500"
click at [691, 510] on button "結帳" at bounding box center [695, 509] width 47 height 26
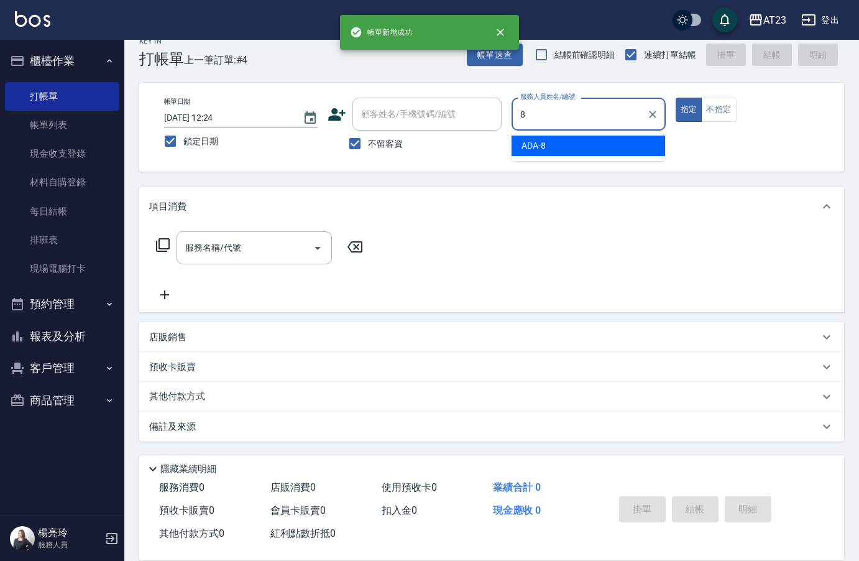
type input "ADA-8"
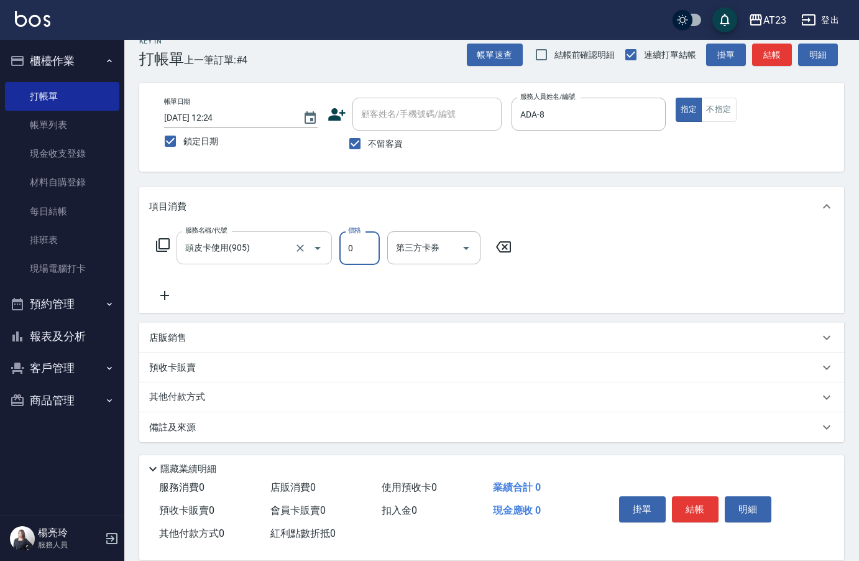
click at [257, 249] on input "頭皮卡使用(905)" at bounding box center [236, 248] width 109 height 22
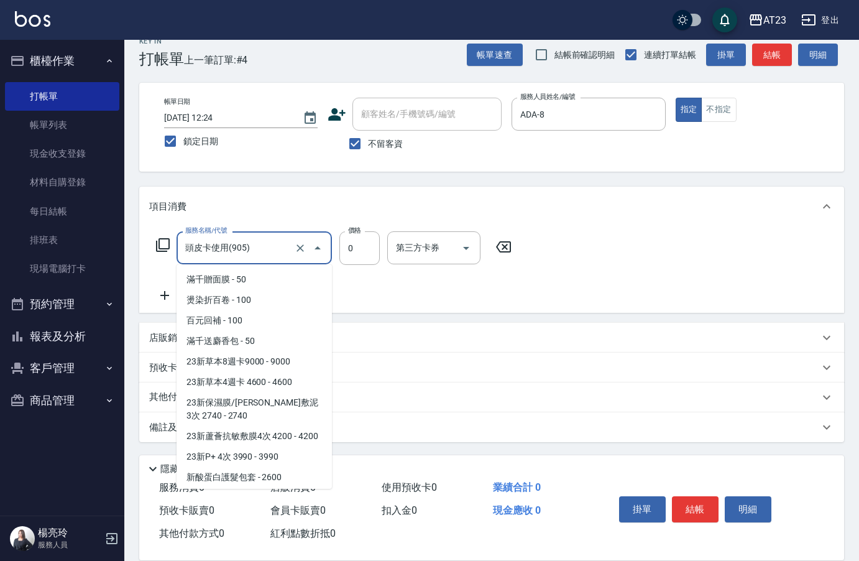
scroll to position [3336, 0]
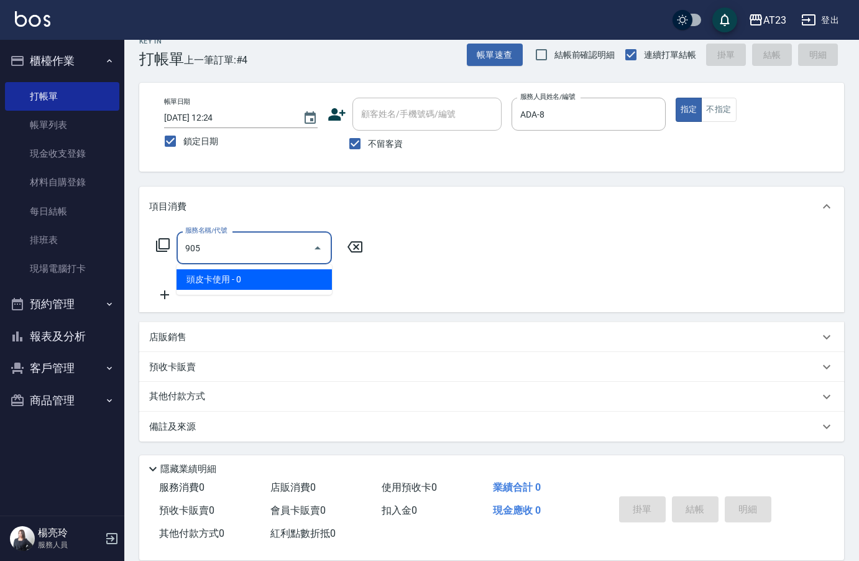
type input "頭皮卡使用(905)"
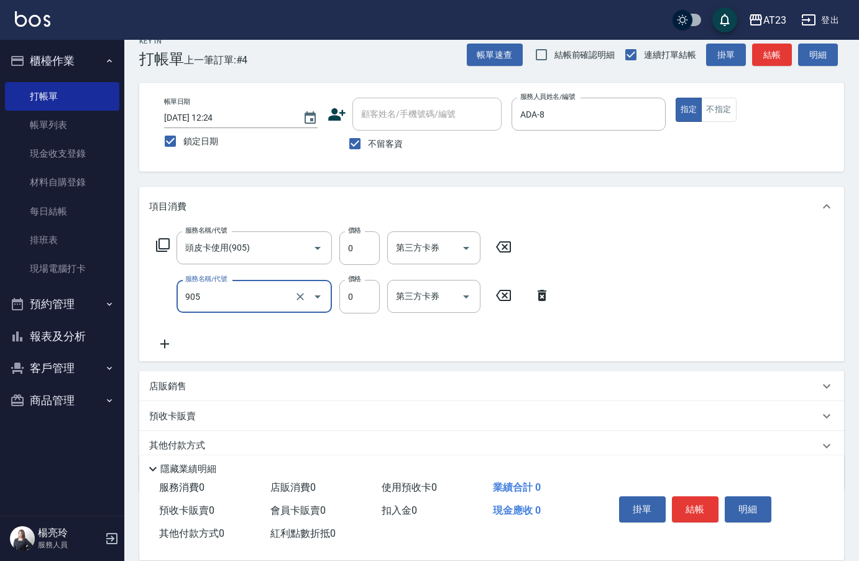
type input "頭皮卡使用(905)"
click at [535, 297] on icon at bounding box center [542, 295] width 31 height 15
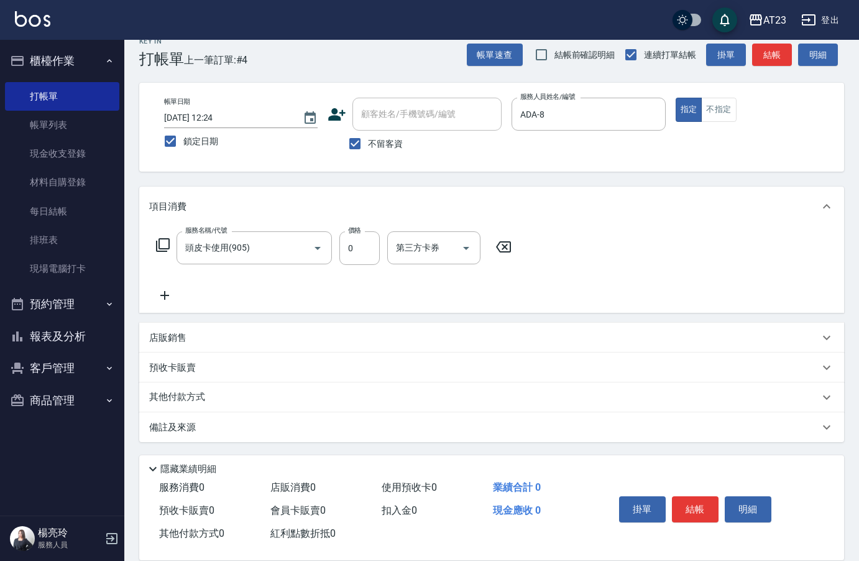
click at [167, 293] on icon at bounding box center [164, 295] width 31 height 15
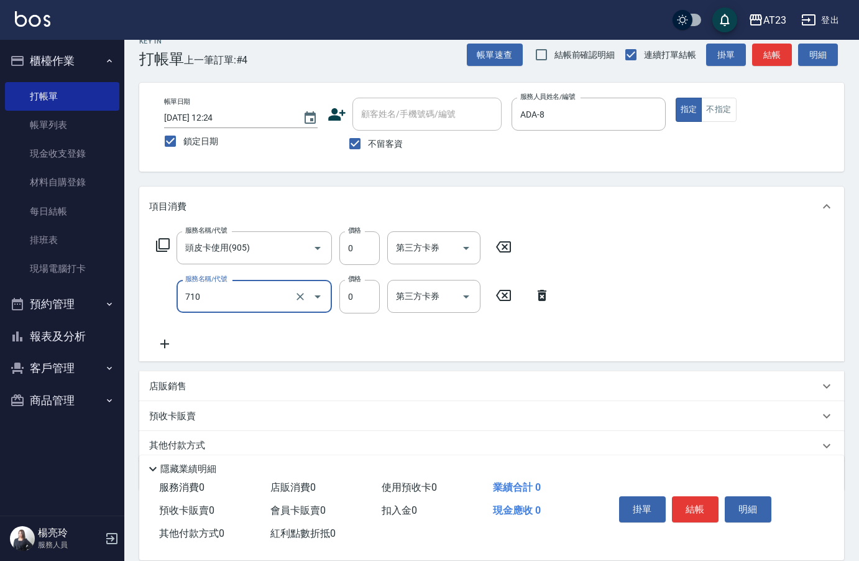
type input "互助100(710)"
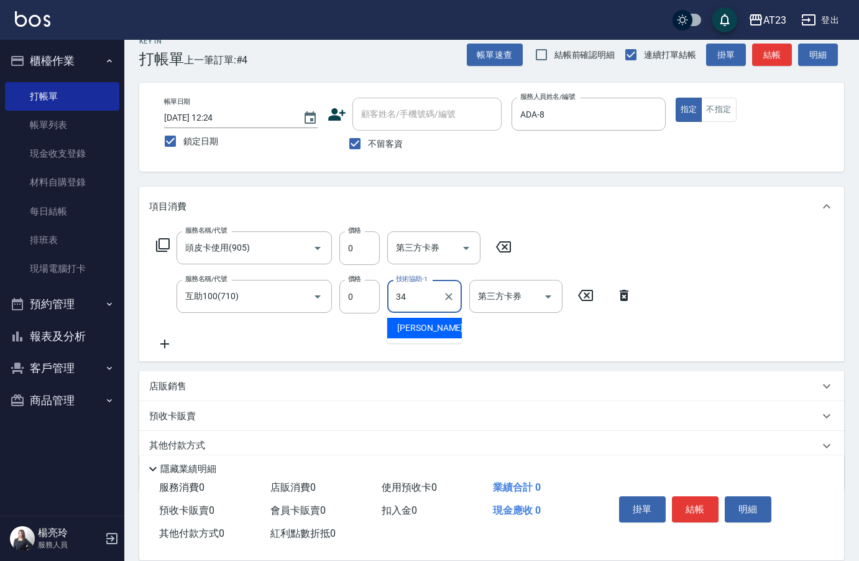
type input "[PERSON_NAME]-34"
click at [706, 524] on div "掛單 結帳 明細" at bounding box center [695, 510] width 162 height 39
drag, startPoint x: 711, startPoint y: 509, endPoint x: 714, endPoint y: 438, distance: 71.0
click at [712, 504] on button "結帳" at bounding box center [695, 509] width 47 height 26
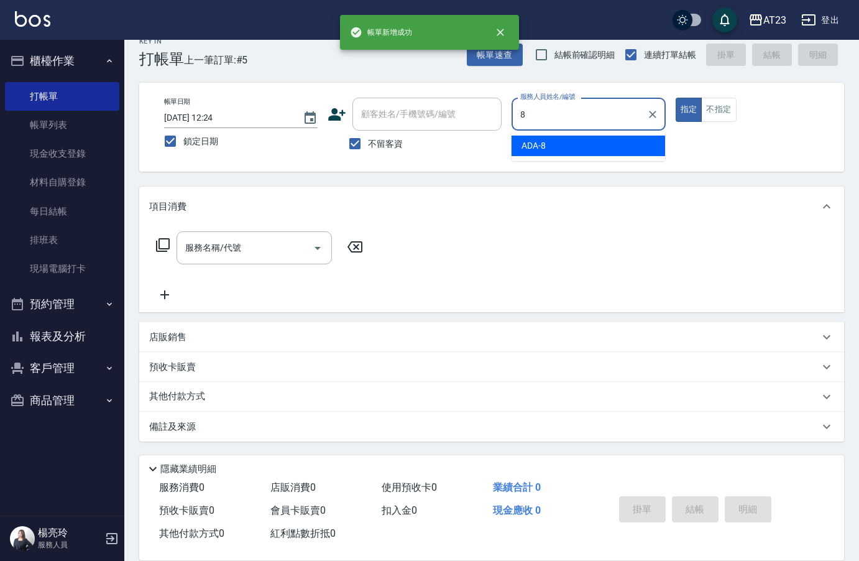
type input "ADA-8"
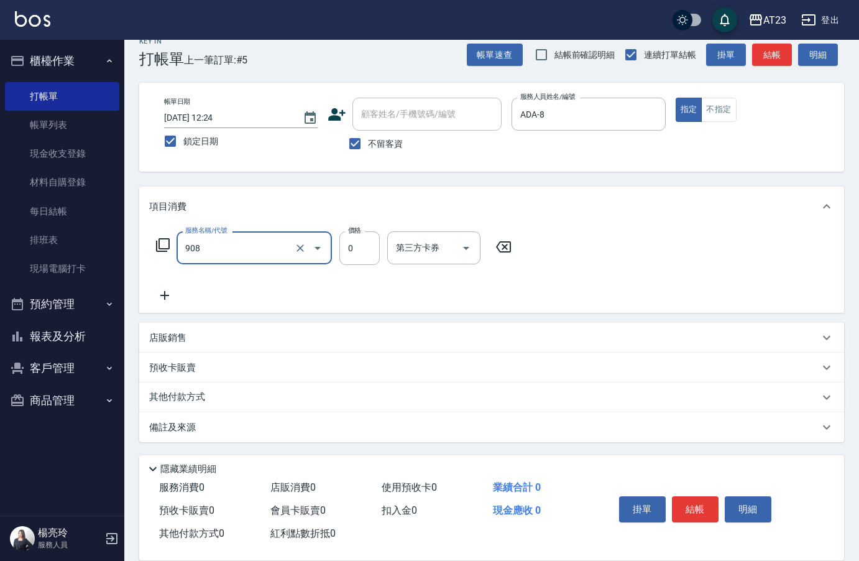
type input "保養保濕卡(908)"
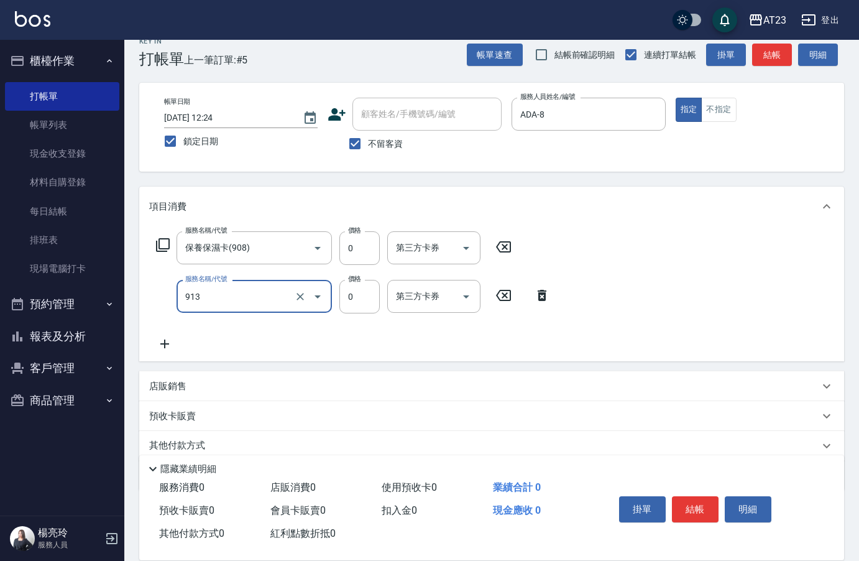
type input "蘆薈卡(913)"
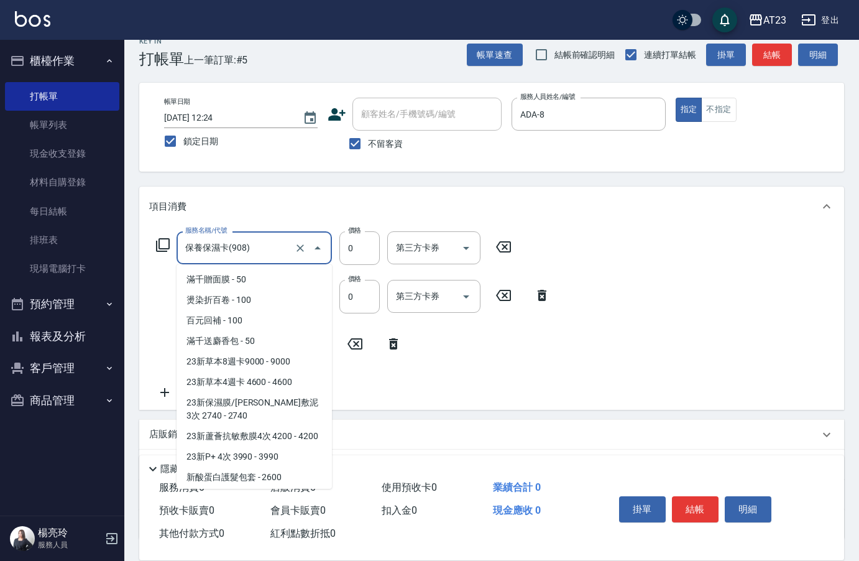
click at [260, 252] on input "保養保濕卡(908)" at bounding box center [236, 248] width 109 height 22
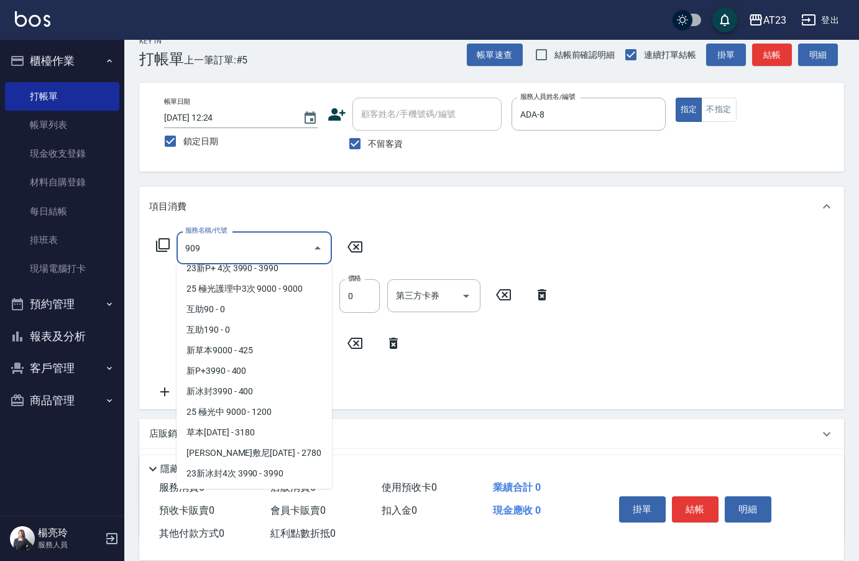
scroll to position [0, 0]
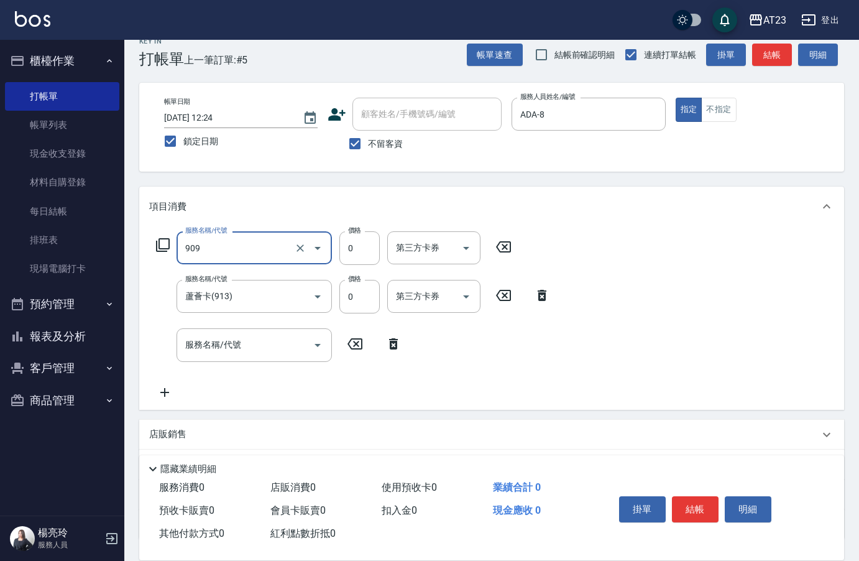
type input "火山泥(909)"
click at [691, 503] on button "結帳" at bounding box center [695, 509] width 47 height 26
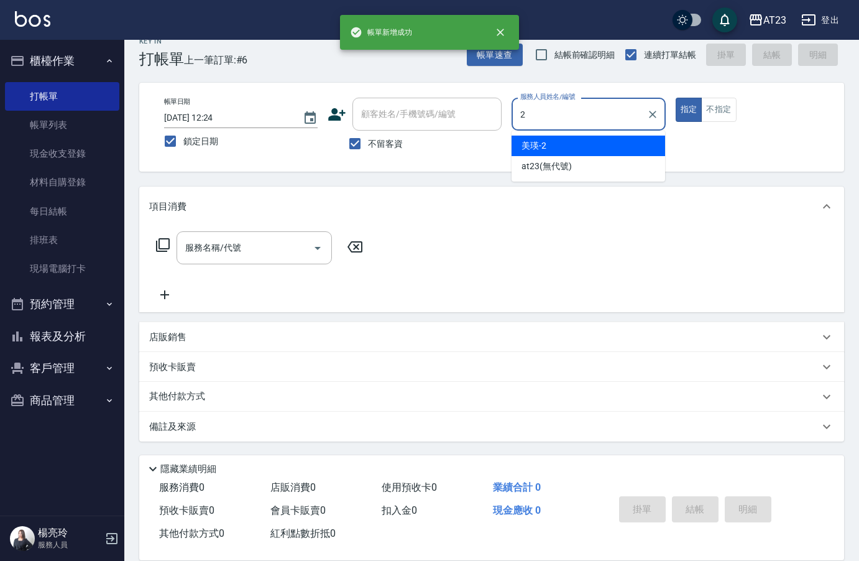
type input "美瑛-2"
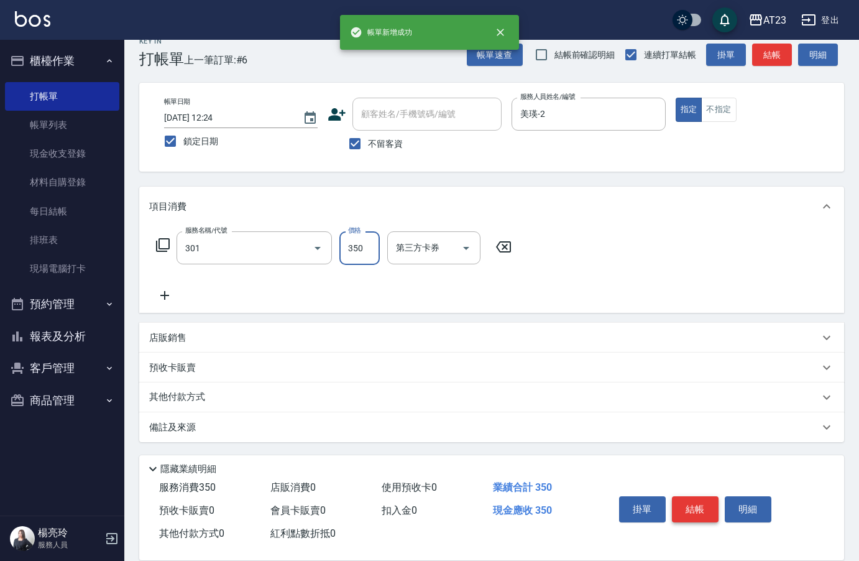
type input "造型剪髮(301)"
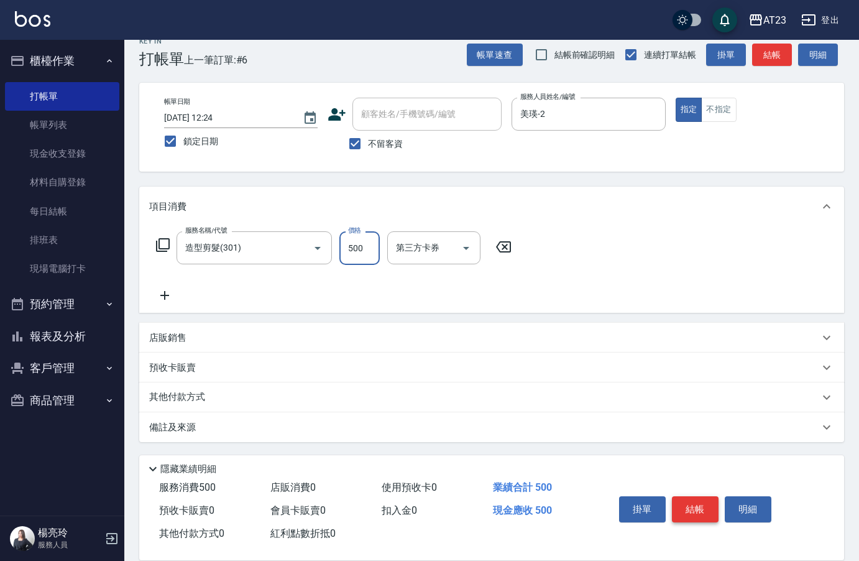
type input "500"
click at [700, 496] on button "結帳" at bounding box center [695, 509] width 47 height 26
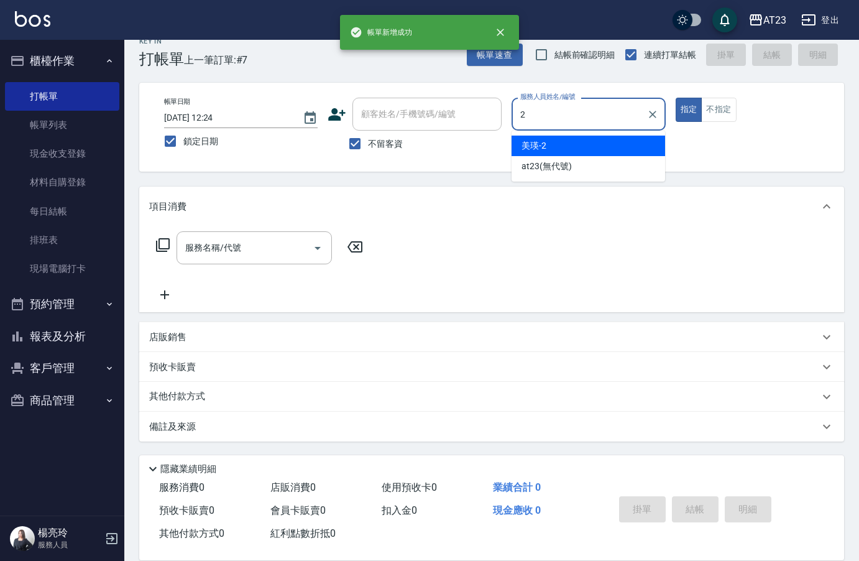
type input "美瑛-2"
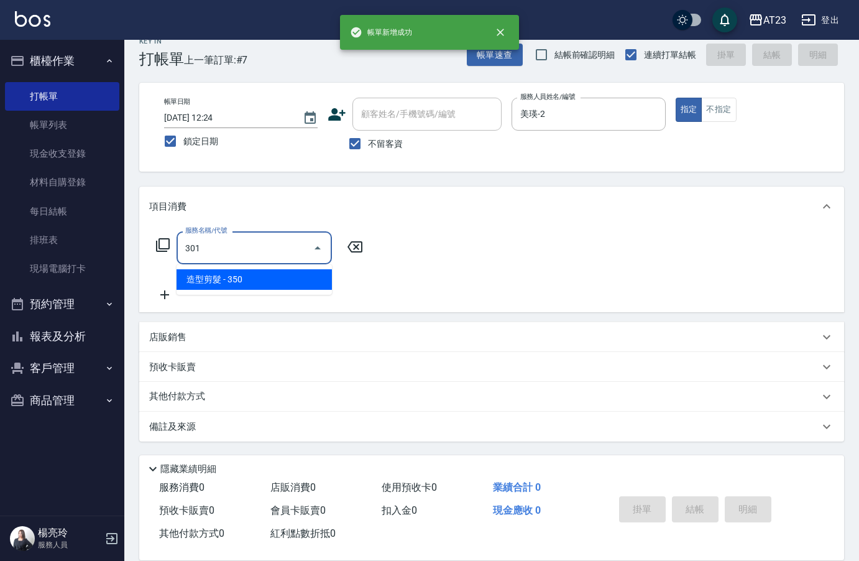
type input "造型剪髮(301)"
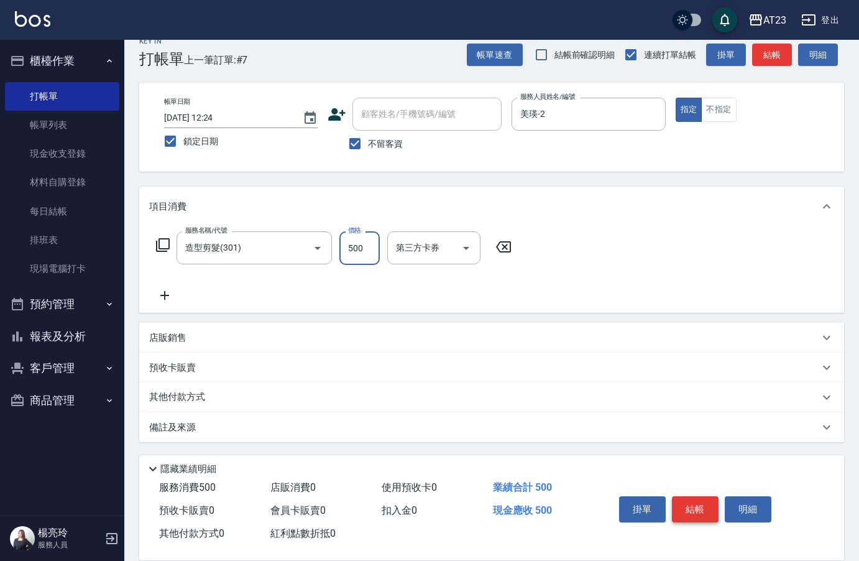
type input "500"
click at [700, 496] on button "結帳" at bounding box center [695, 509] width 47 height 26
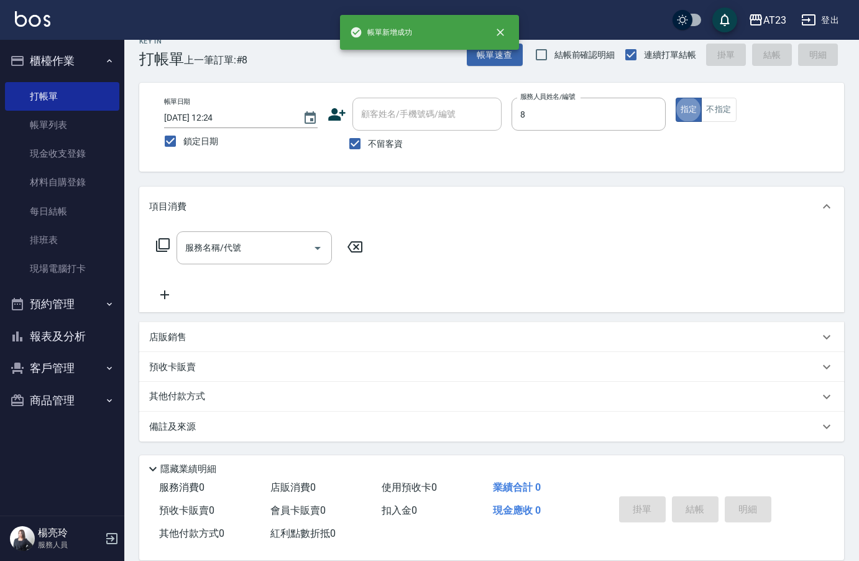
type input "ADA-8"
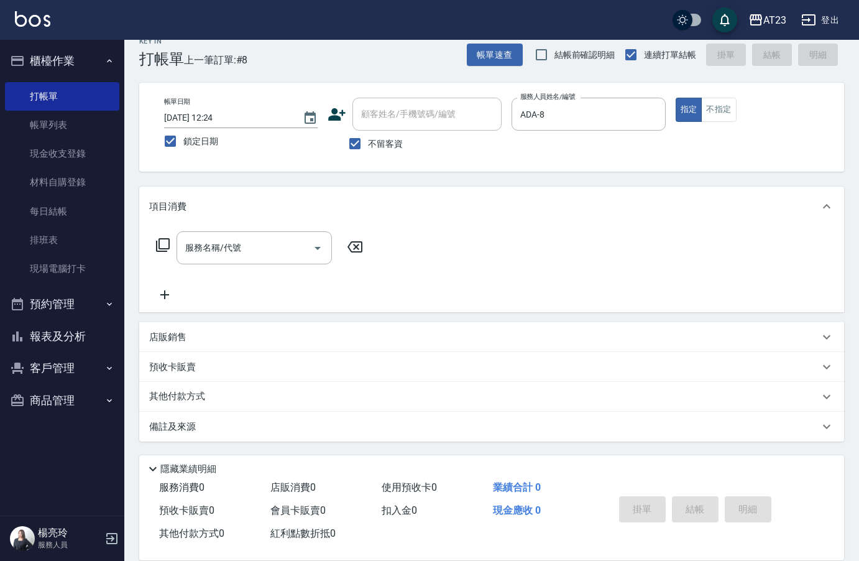
click at [159, 245] on icon at bounding box center [163, 245] width 14 height 14
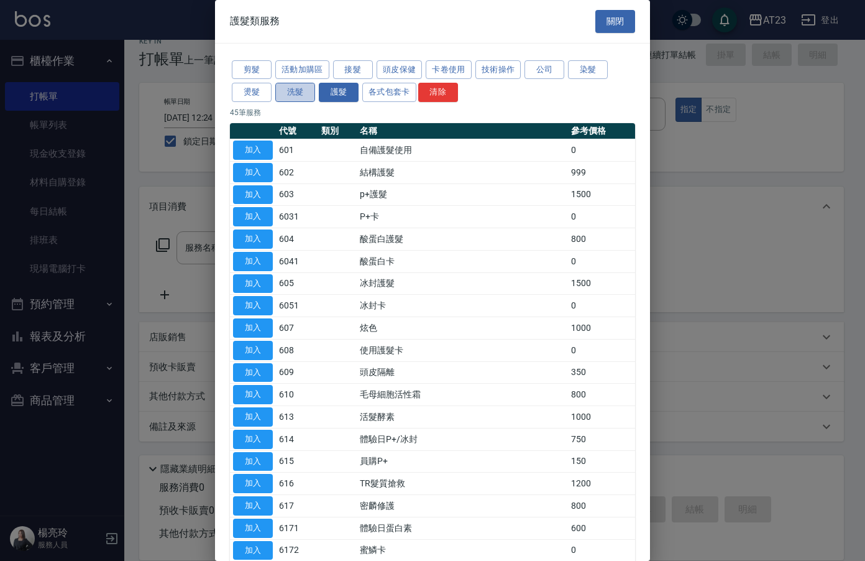
click at [290, 88] on button "洗髮" at bounding box center [295, 92] width 40 height 19
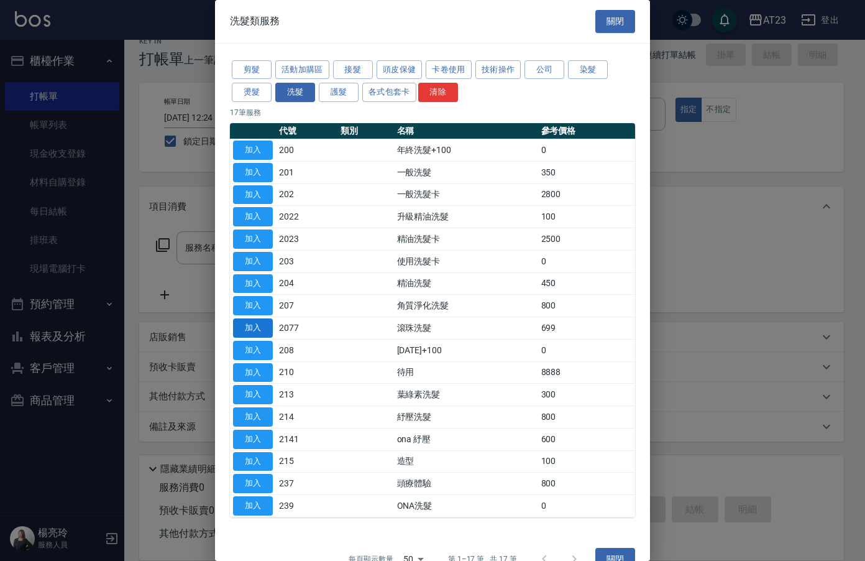
click at [256, 332] on button "加入" at bounding box center [253, 327] width 40 height 19
type input "滾珠洗髮(2077)"
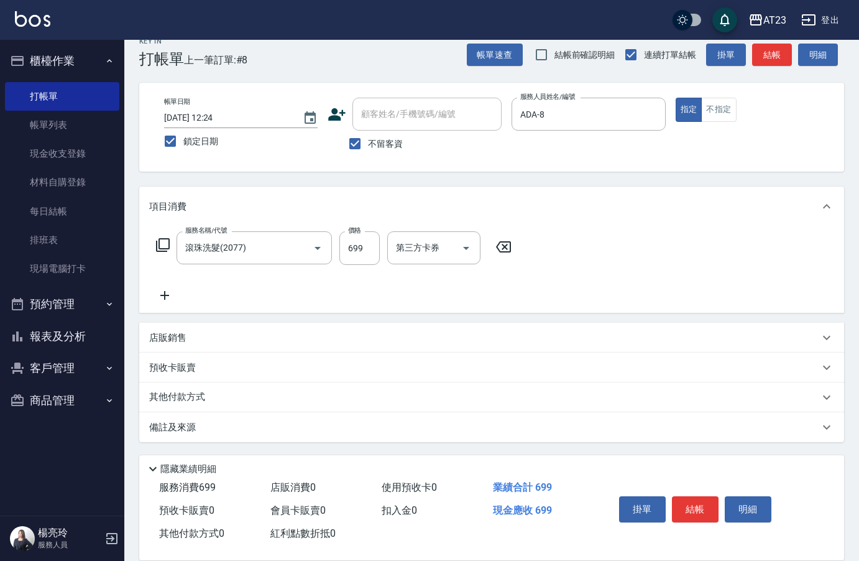
click at [164, 294] on icon at bounding box center [164, 295] width 9 height 9
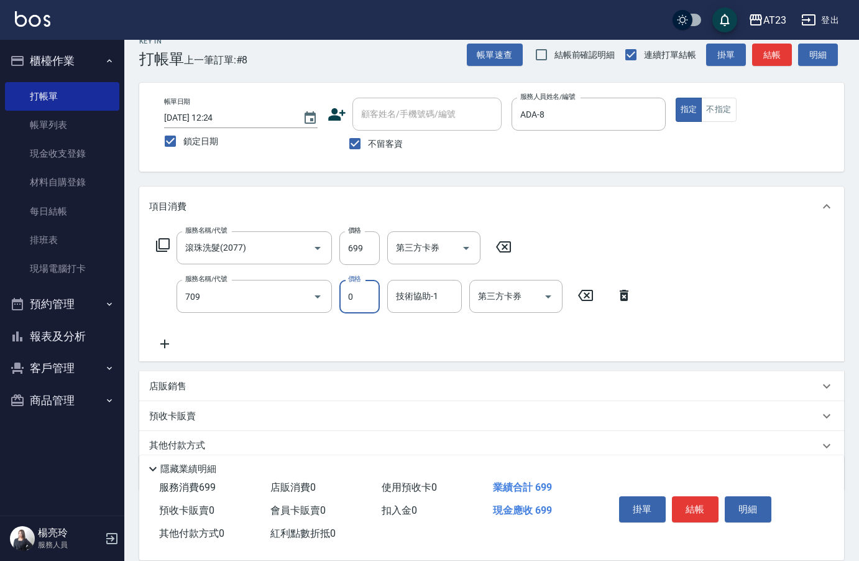
type input "互助90(709)"
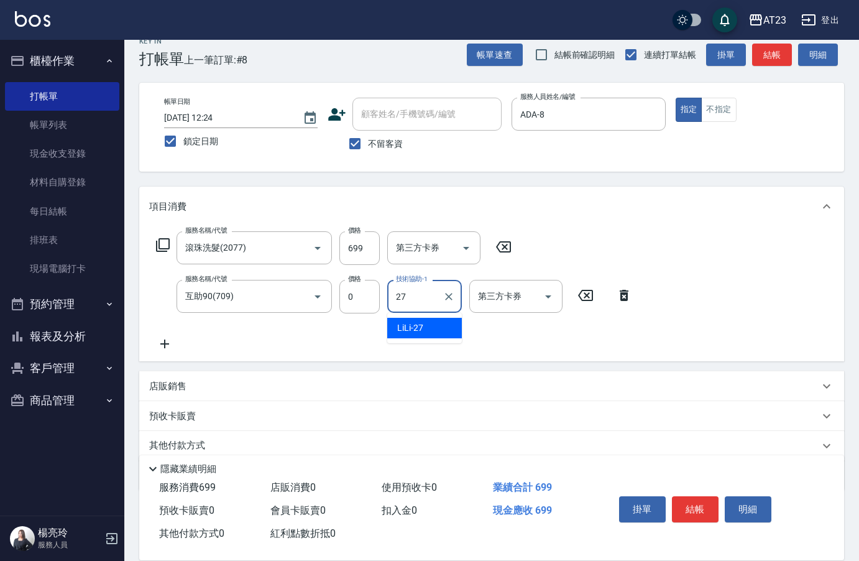
type input "LiLi-27"
click at [682, 509] on button "結帳" at bounding box center [695, 509] width 47 height 26
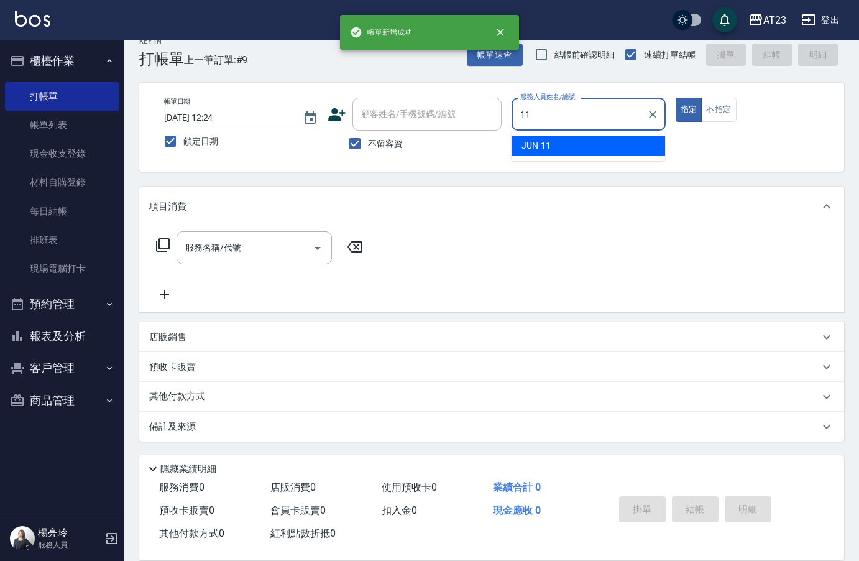
type input "JUN-11"
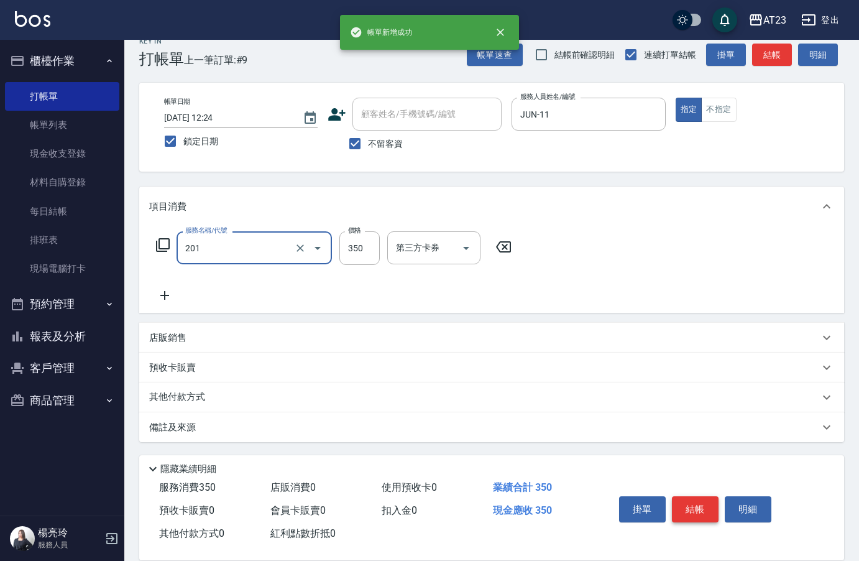
type input "一般洗髮(201)"
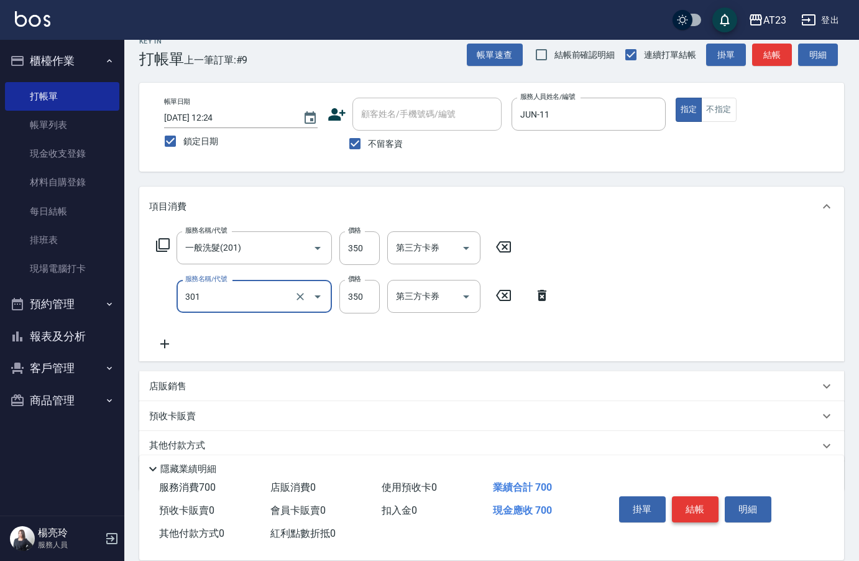
type input "造型剪髮(301)"
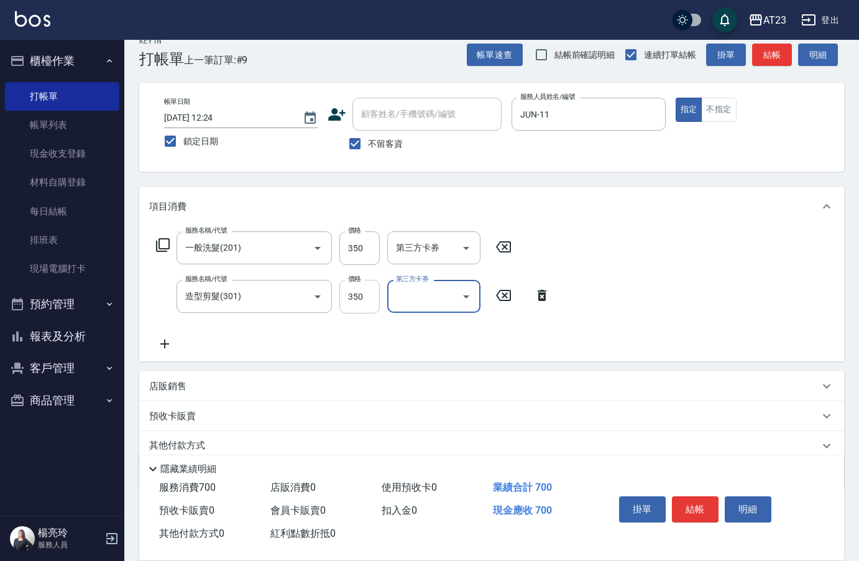
click at [354, 305] on input "350" at bounding box center [359, 297] width 40 height 34
type input "400"
click at [627, 295] on div "服務名稱/代號 一般洗髮(201) 服務名稱/代號 價格 350 價格 第三方卡券 第三方卡券 服務名稱/代號 造型剪髮(301) 服務名稱/代號 價格 40…" at bounding box center [491, 293] width 705 height 135
click at [703, 504] on button "結帳" at bounding box center [695, 509] width 47 height 26
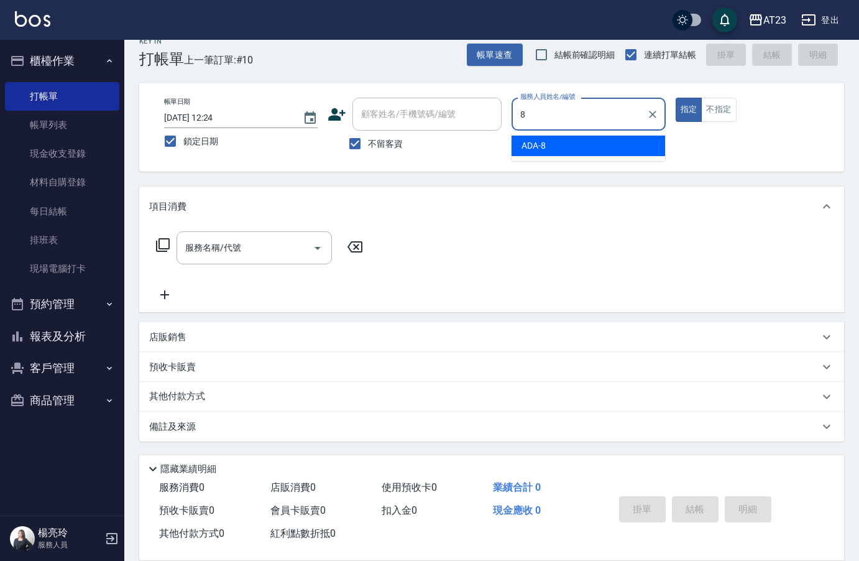
type input "ADA-8"
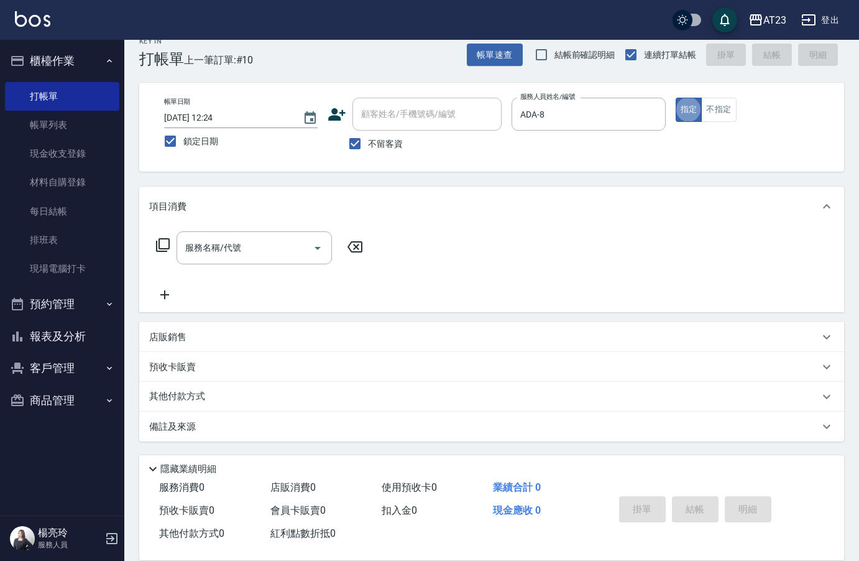
click at [240, 331] on div "店販銷售" at bounding box center [484, 337] width 670 height 13
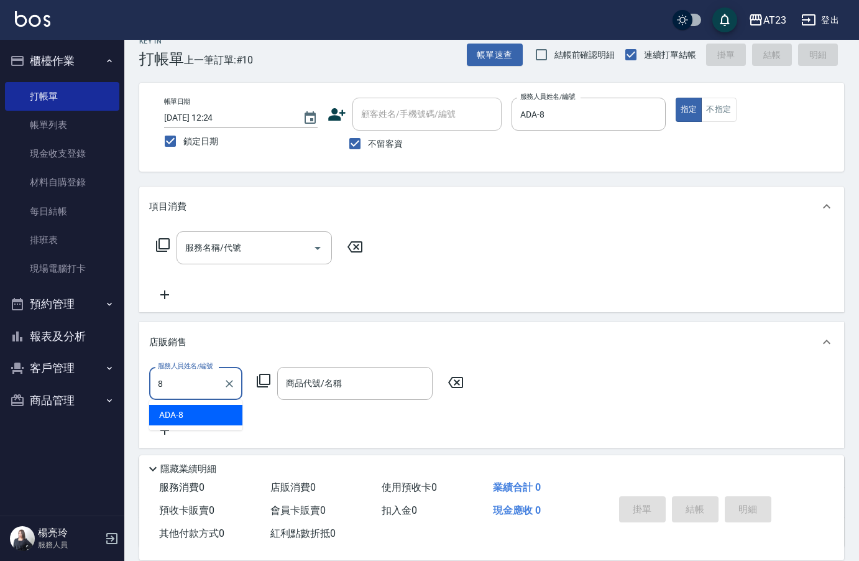
type input "ADA-8"
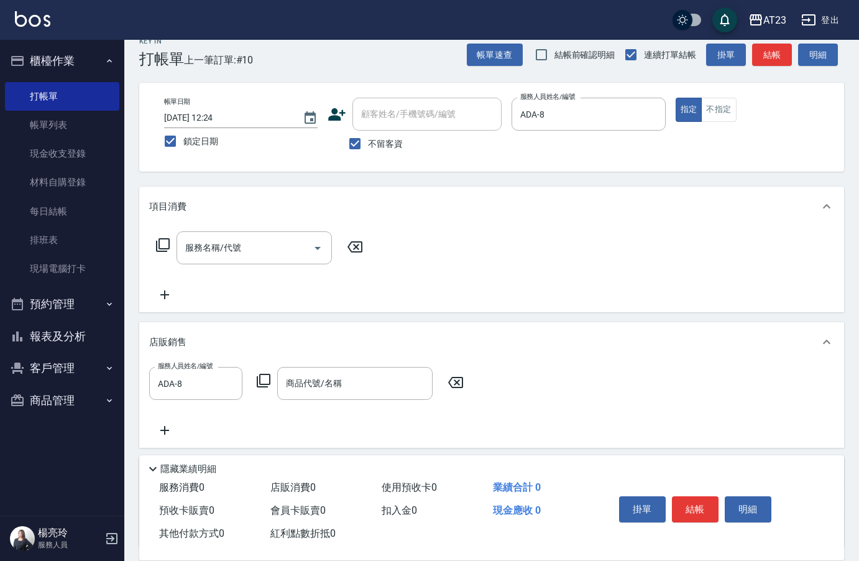
click at [261, 373] on icon at bounding box center [263, 380] width 15 height 15
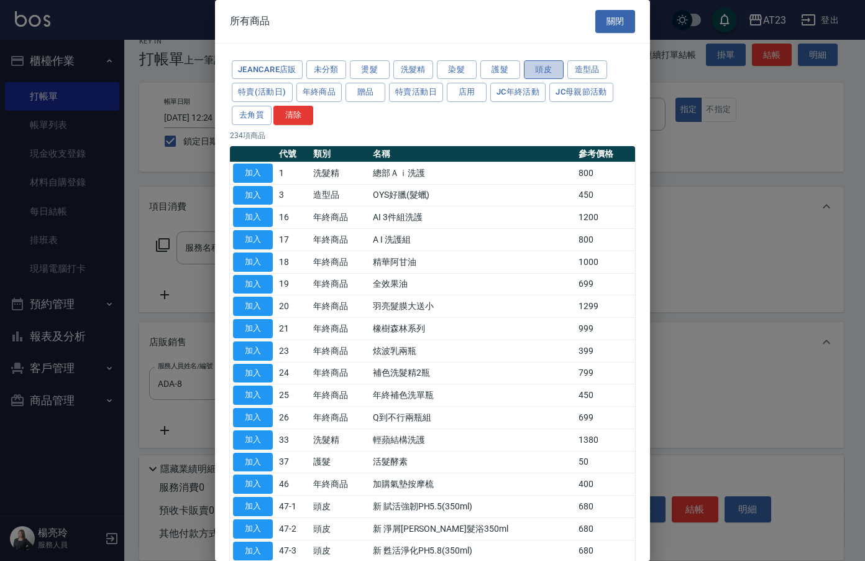
click at [539, 62] on button "頭皮" at bounding box center [544, 69] width 40 height 19
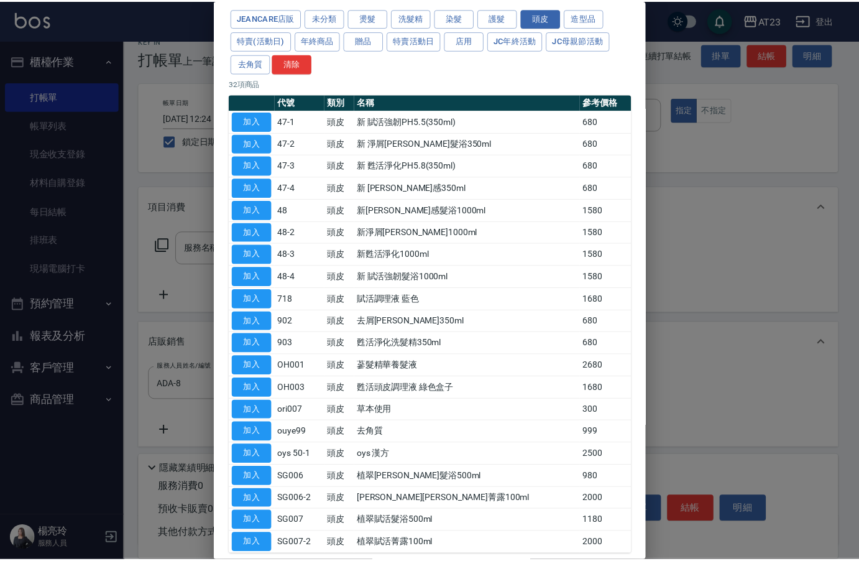
scroll to position [114, 0]
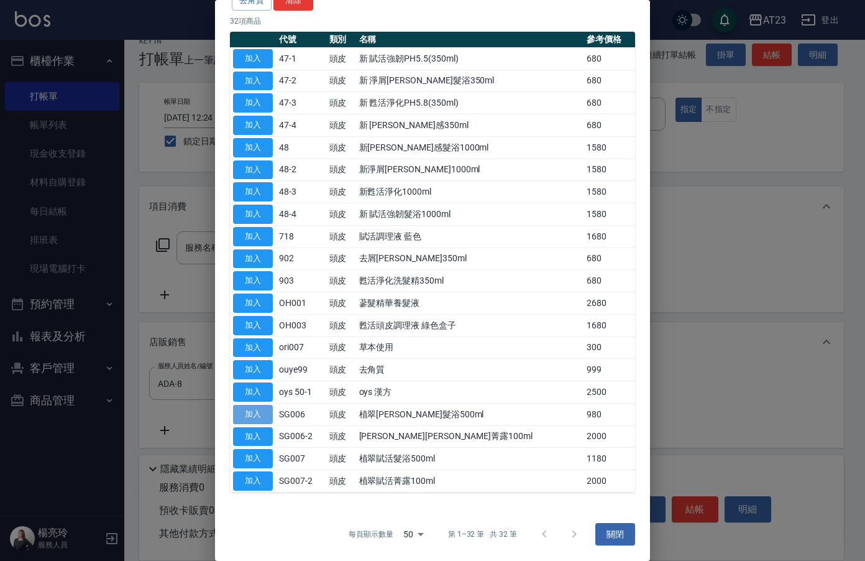
click at [256, 409] on button "加入" at bounding box center [253, 414] width 40 height 19
type input "植翠[PERSON_NAME]髮浴500ml"
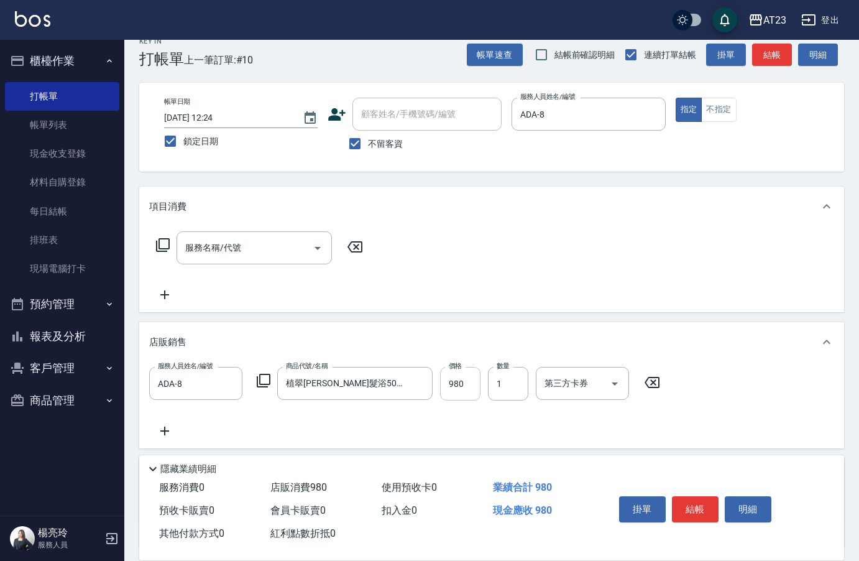
click at [476, 385] on input "980" at bounding box center [460, 384] width 40 height 34
type input "14"
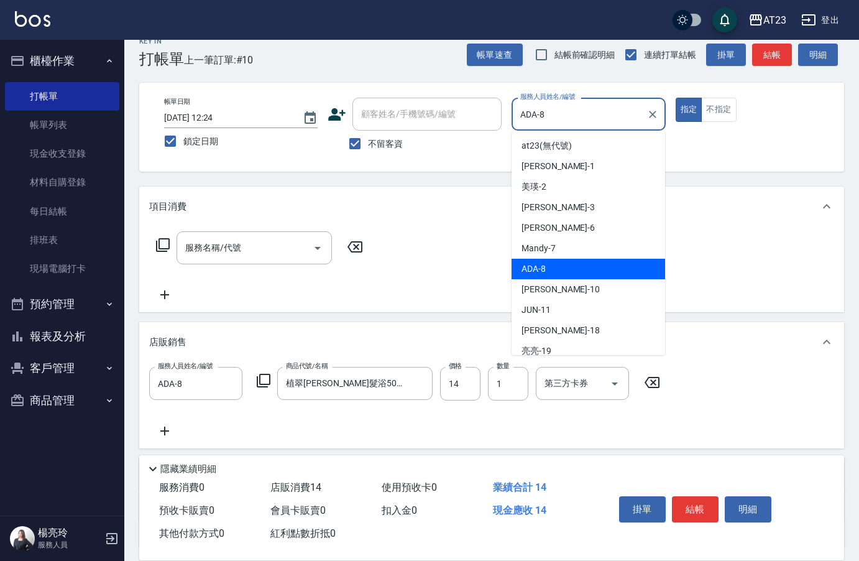
click at [590, 116] on input "ADA-8" at bounding box center [579, 114] width 124 height 22
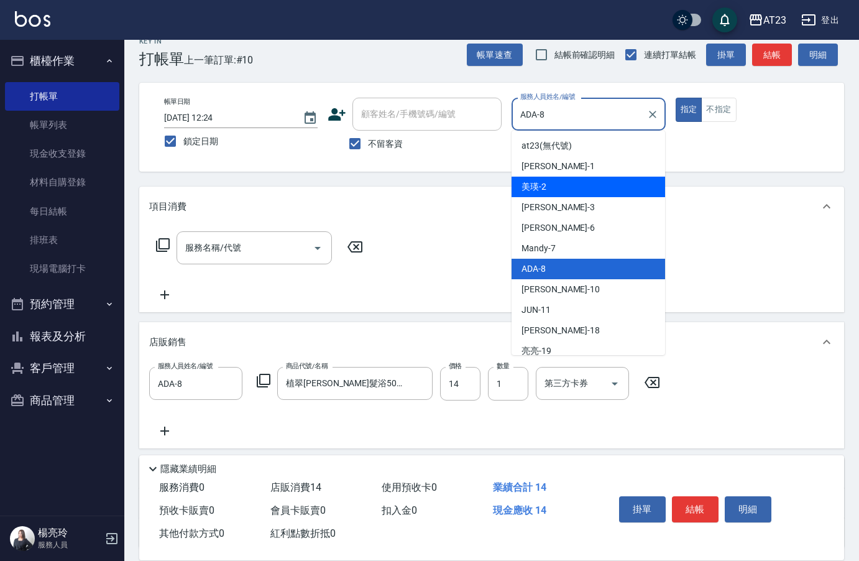
drag, startPoint x: 576, startPoint y: 190, endPoint x: 629, endPoint y: 392, distance: 208.3
click at [576, 191] on div "美瑛 -2" at bounding box center [589, 187] width 154 height 21
type input "美瑛-2"
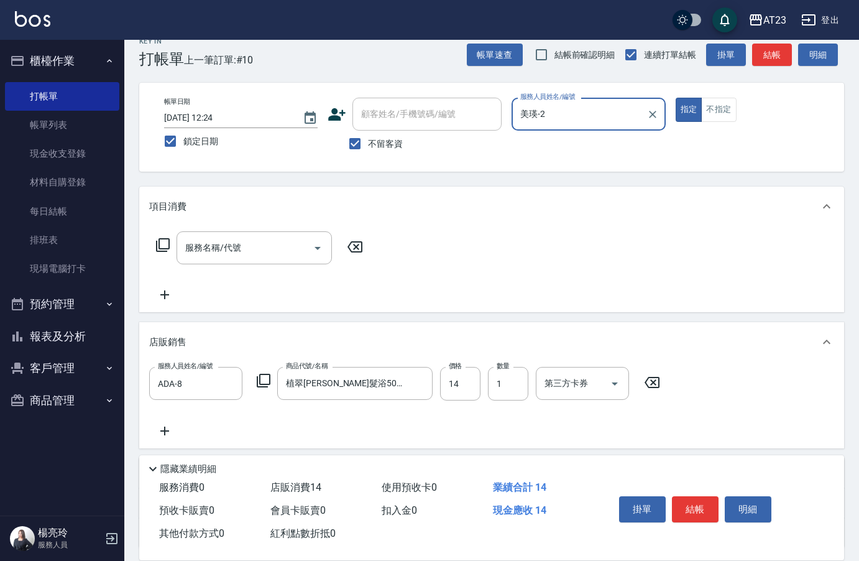
click at [647, 385] on icon at bounding box center [652, 382] width 15 height 11
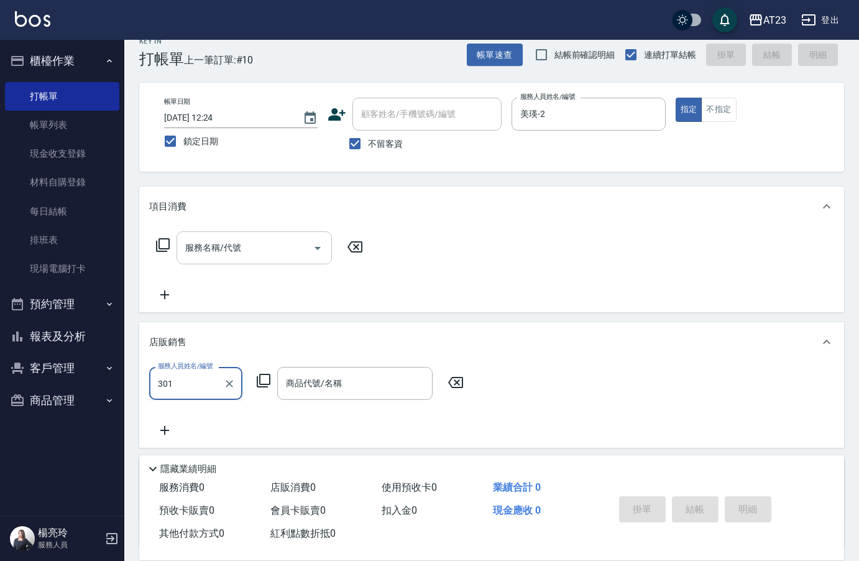
type input "301"
click at [259, 242] on input "服務名稱/代號" at bounding box center [245, 248] width 126 height 22
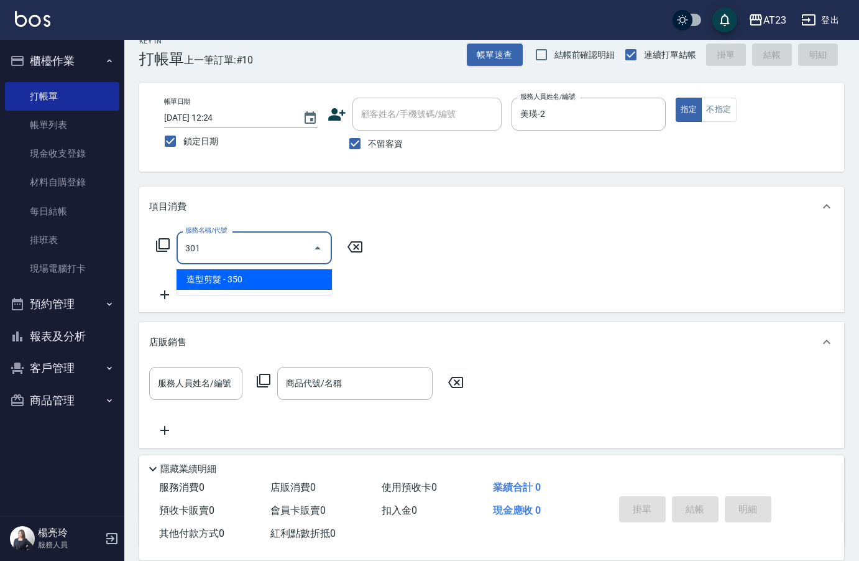
type input "造型剪髮(301)"
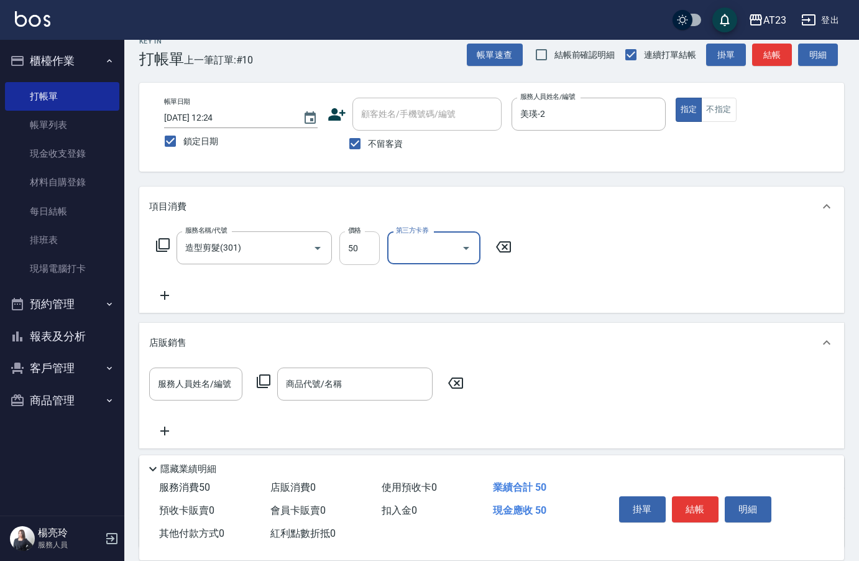
click at [364, 251] on input "50" at bounding box center [359, 248] width 40 height 34
type input "500"
click at [703, 498] on button "結帳" at bounding box center [695, 509] width 47 height 26
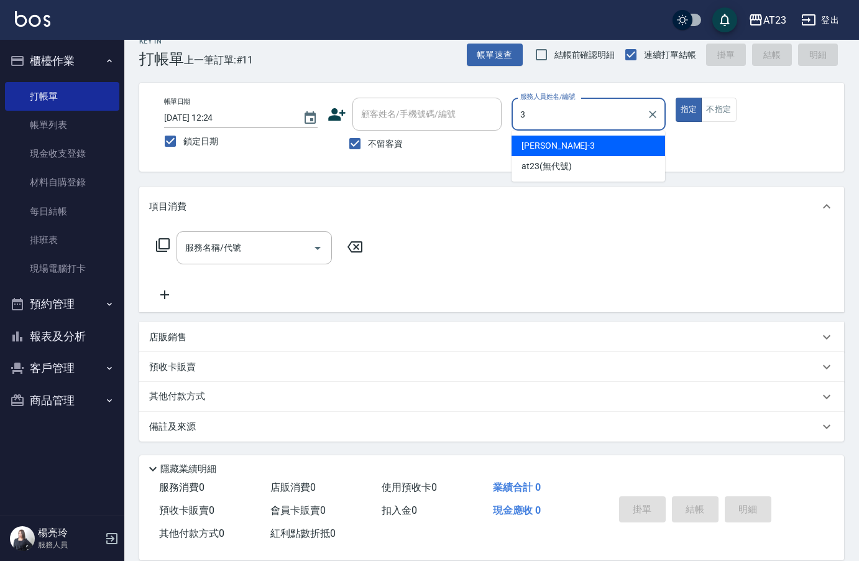
type input "[PERSON_NAME]-3"
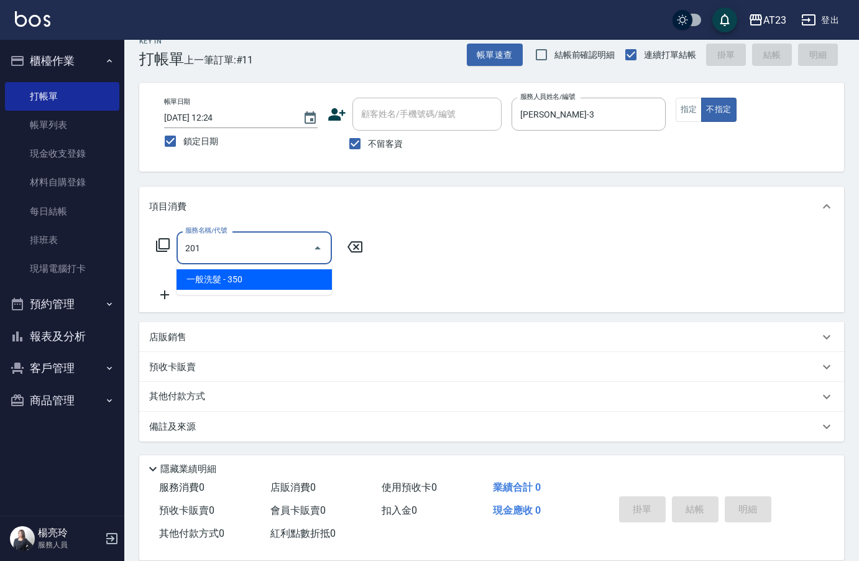
type input "一般洗髮(201)"
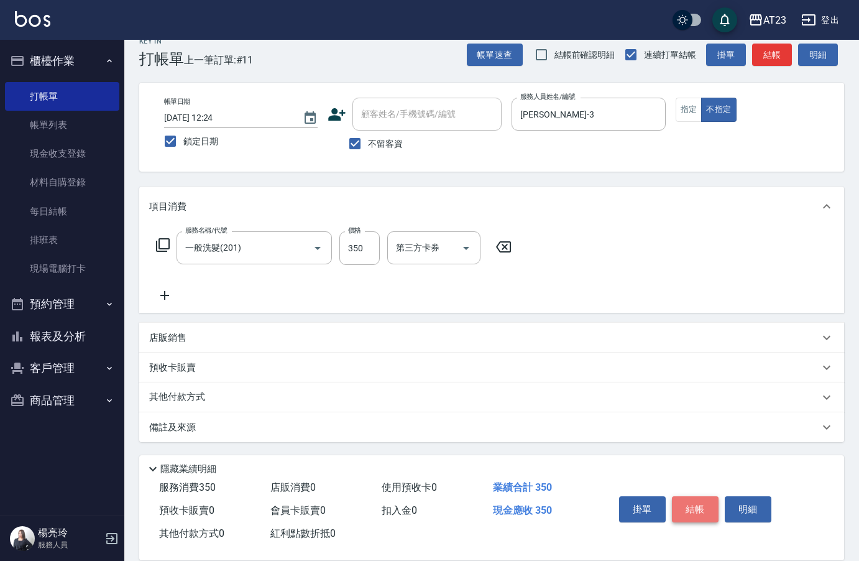
click at [703, 498] on button "結帳" at bounding box center [695, 509] width 47 height 26
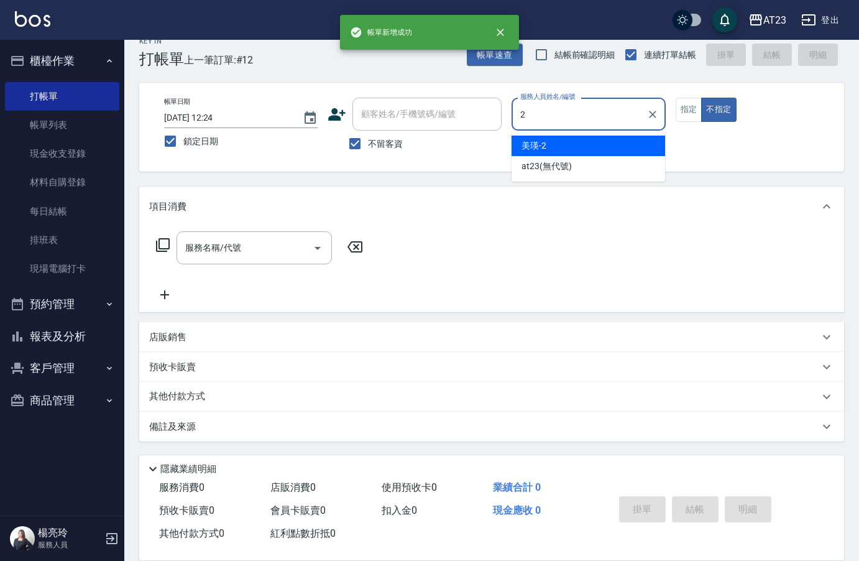
type input "美瑛-2"
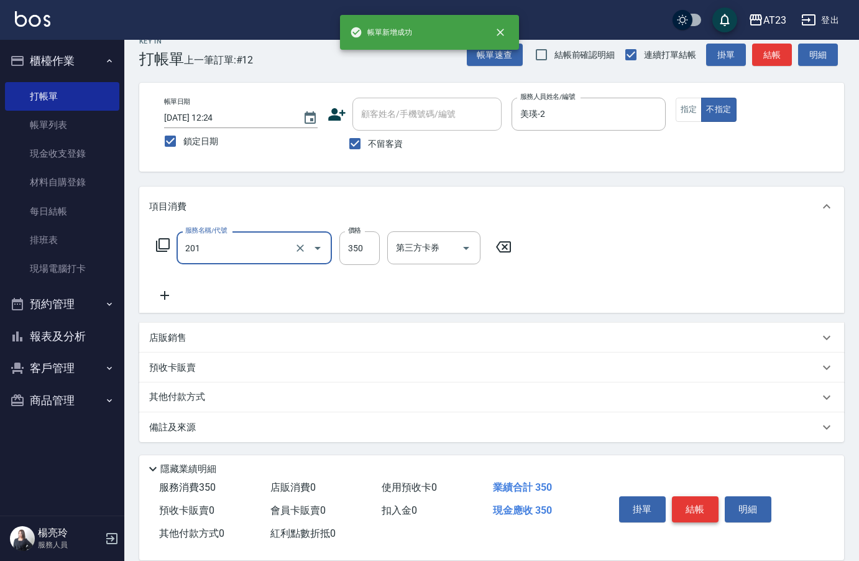
type input "一般洗髮(201)"
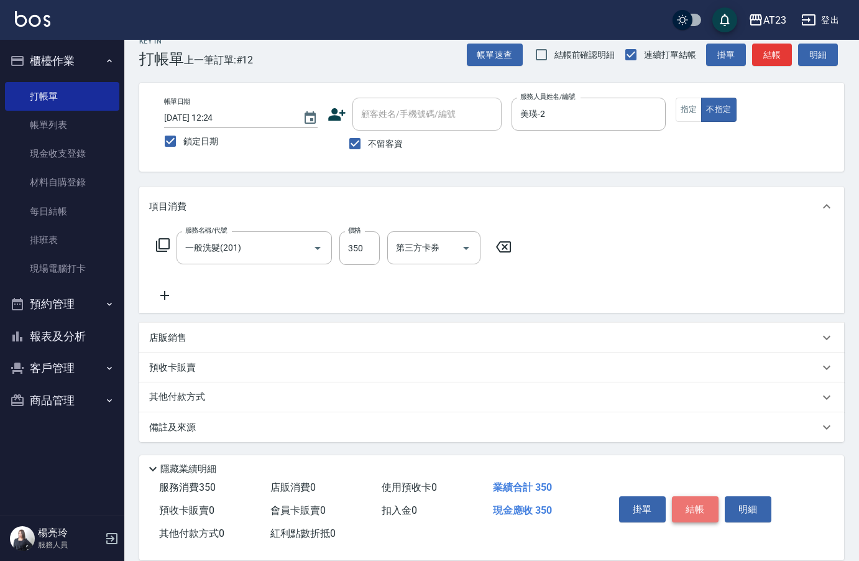
click at [703, 498] on button "結帳" at bounding box center [695, 509] width 47 height 26
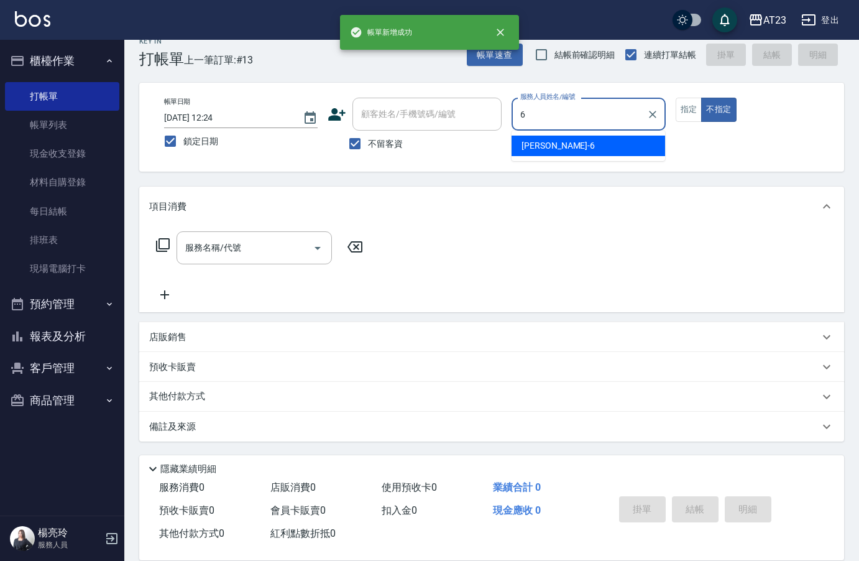
type input "Joann-6"
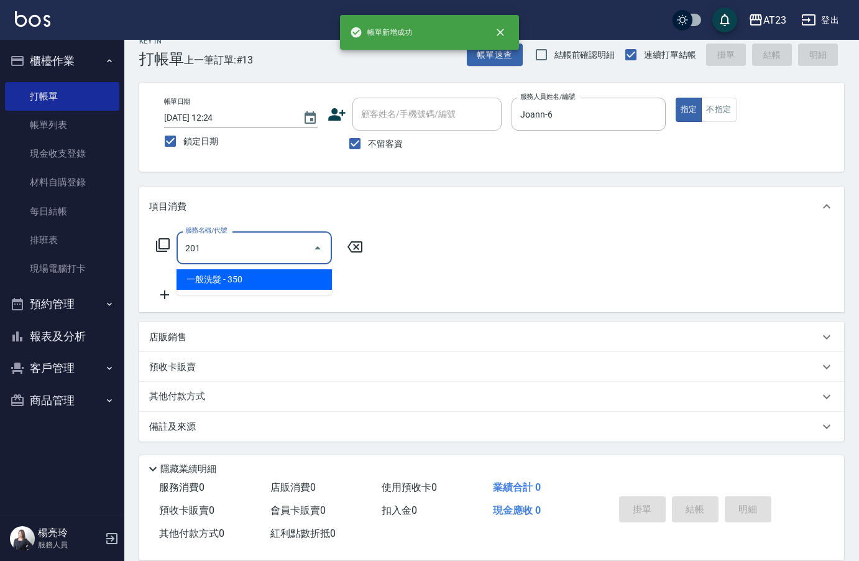
type input "一般洗髮(201)"
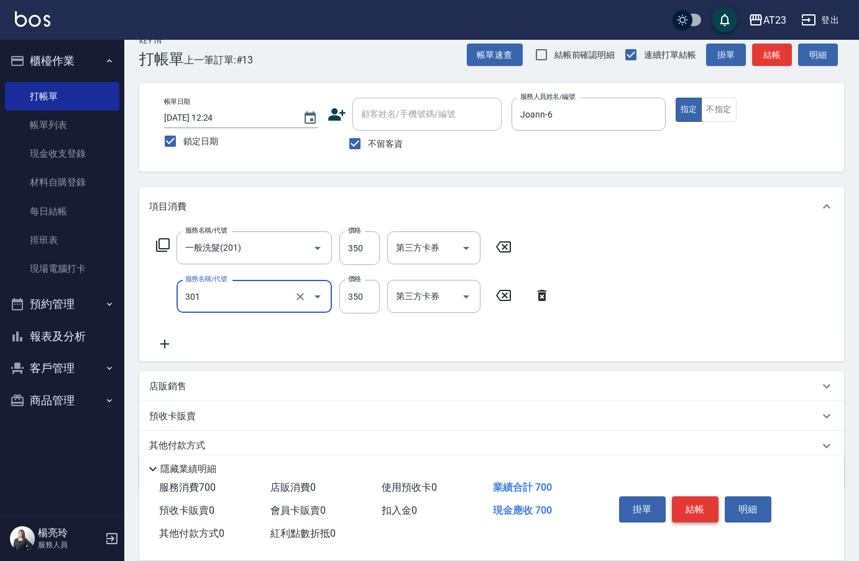
type input "造型剪髮(301)"
click at [158, 241] on icon at bounding box center [162, 245] width 15 height 15
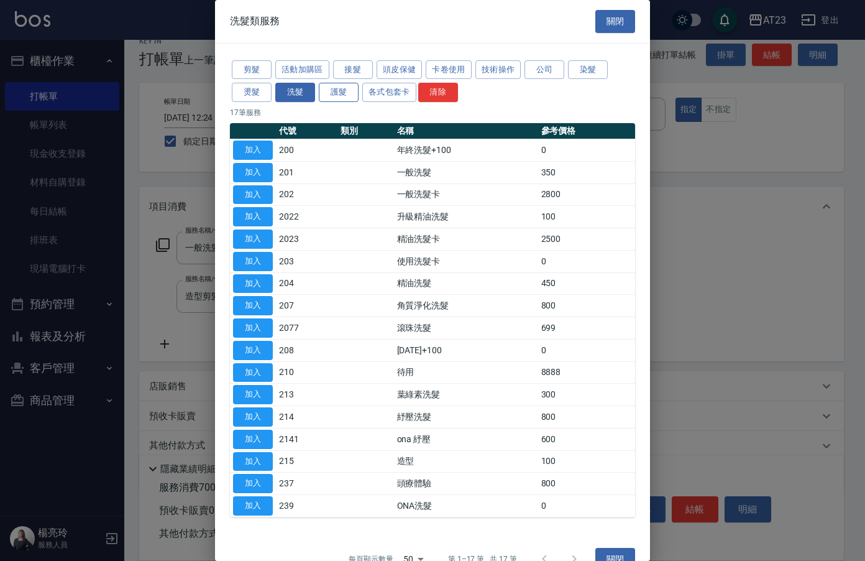
click at [355, 92] on button "護髮" at bounding box center [339, 92] width 40 height 19
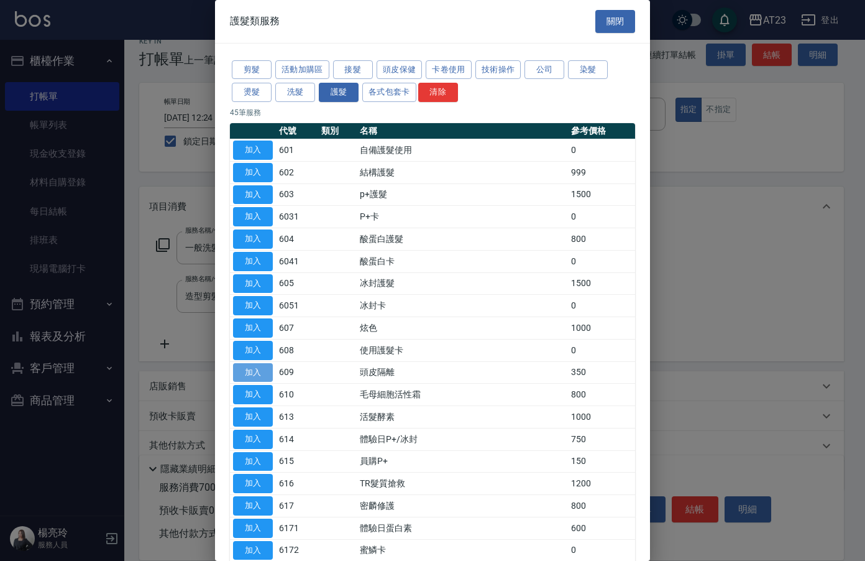
click at [242, 371] on button "加入" at bounding box center [253, 372] width 40 height 19
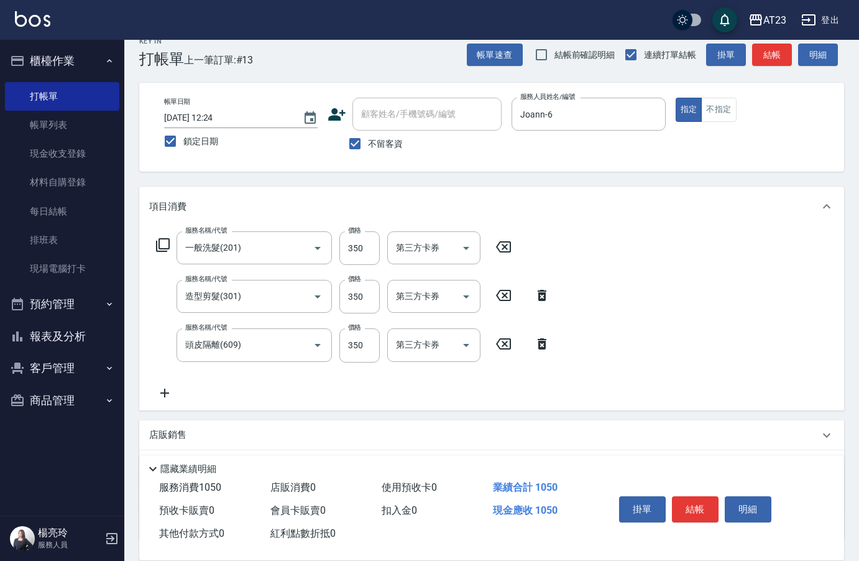
click at [158, 237] on div "服務名稱/代號 一般洗髮(201) 服務名稱/代號 價格 350 價格 第三方卡券 第三方卡券" at bounding box center [334, 248] width 370 height 34
click at [169, 239] on icon at bounding box center [163, 245] width 14 height 14
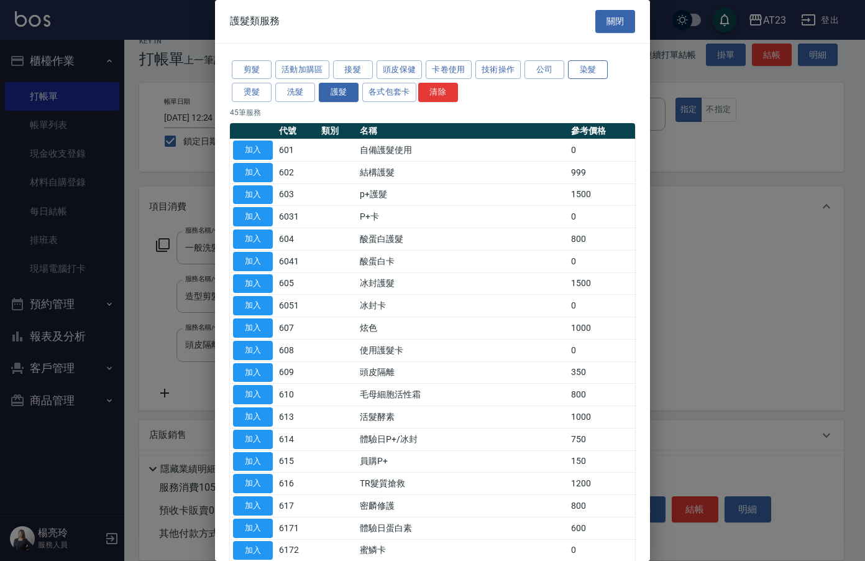
click at [592, 65] on button "染髮" at bounding box center [588, 69] width 40 height 19
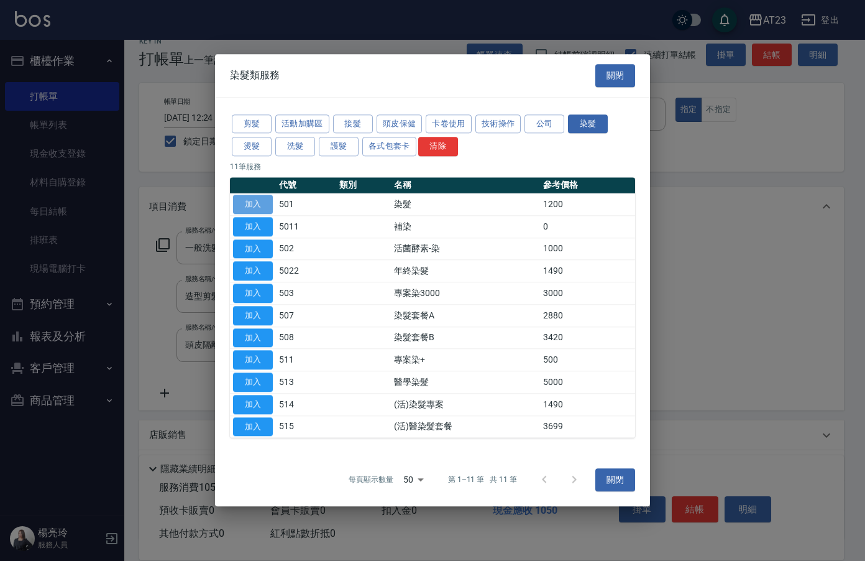
click at [244, 206] on button "加入" at bounding box center [253, 204] width 40 height 19
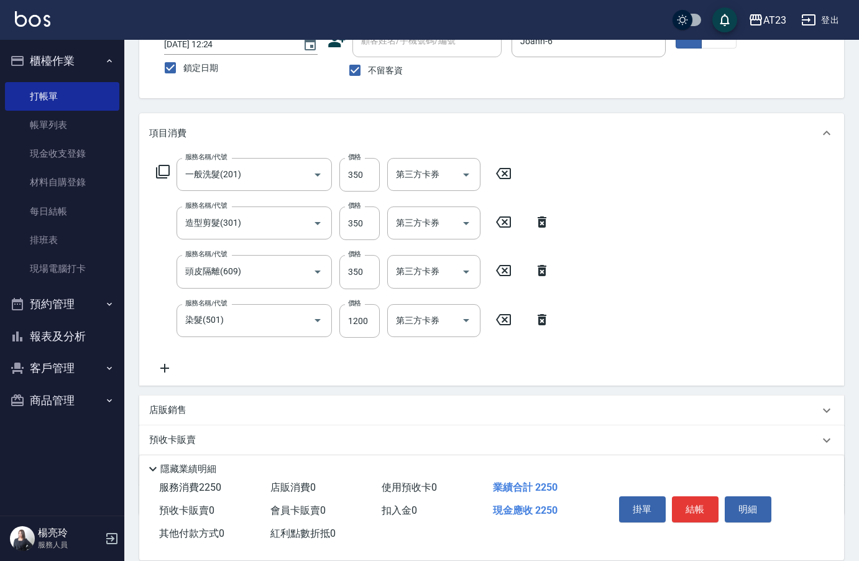
scroll to position [164, 0]
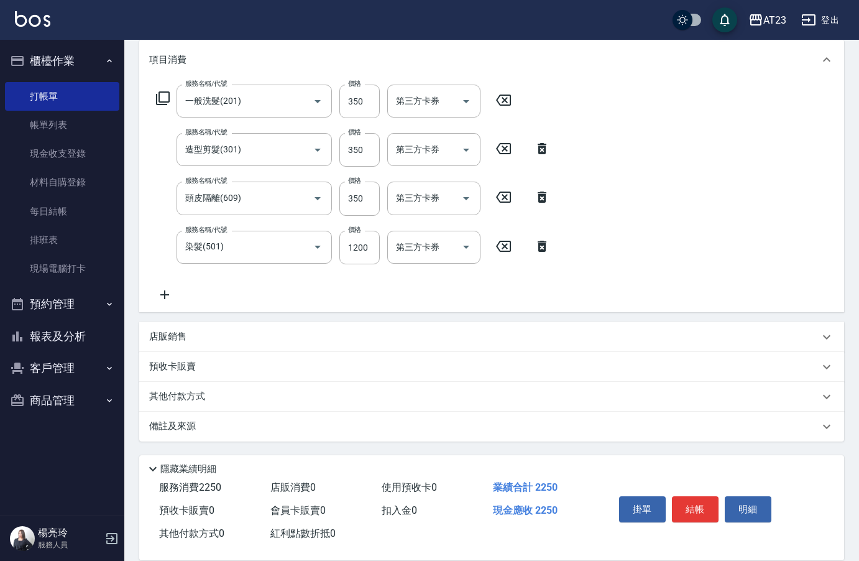
click at [149, 390] on div "其他付款方式" at bounding box center [491, 397] width 705 height 30
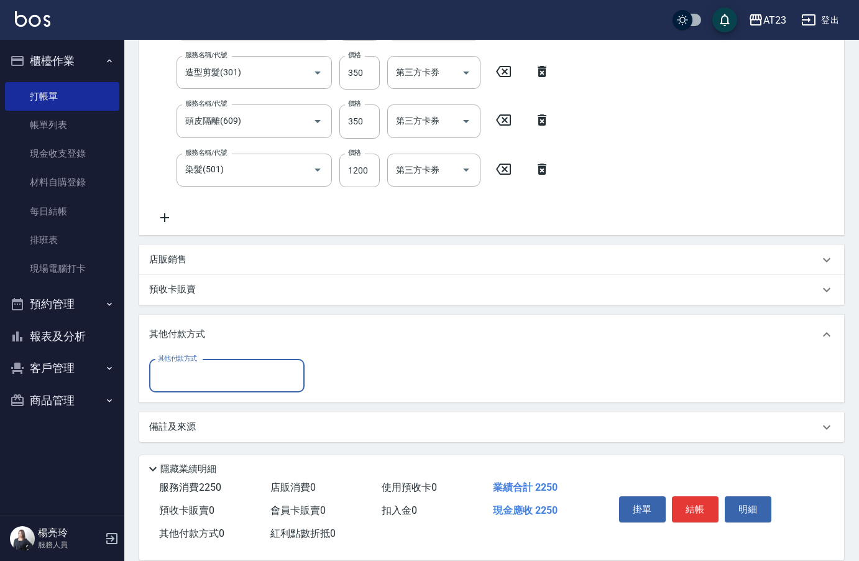
scroll to position [242, 0]
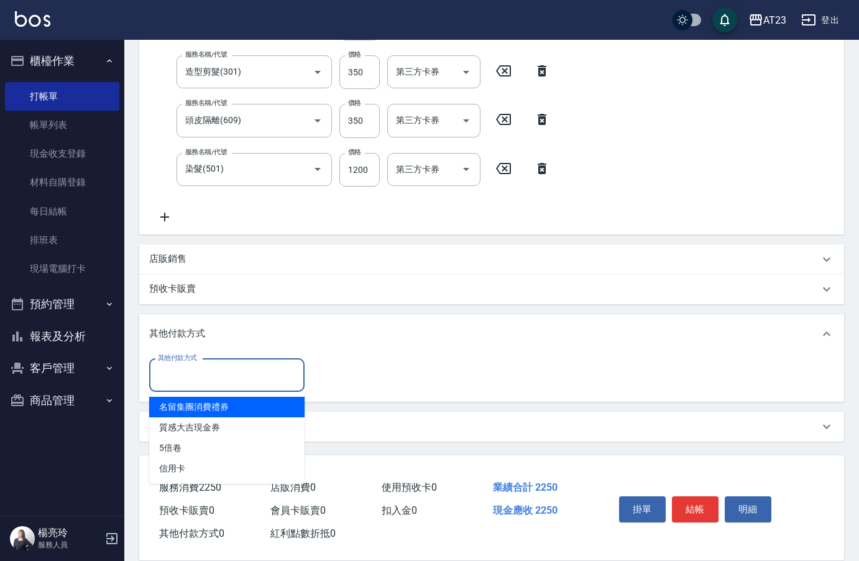
click at [246, 366] on input "其他付款方式" at bounding box center [227, 375] width 144 height 22
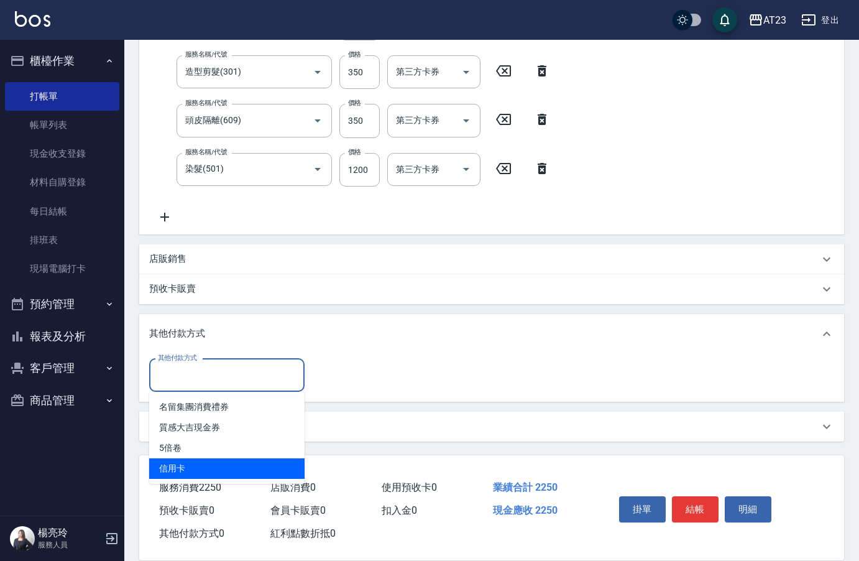
click at [186, 465] on span "信用卡" at bounding box center [226, 468] width 155 height 21
type input "信用卡"
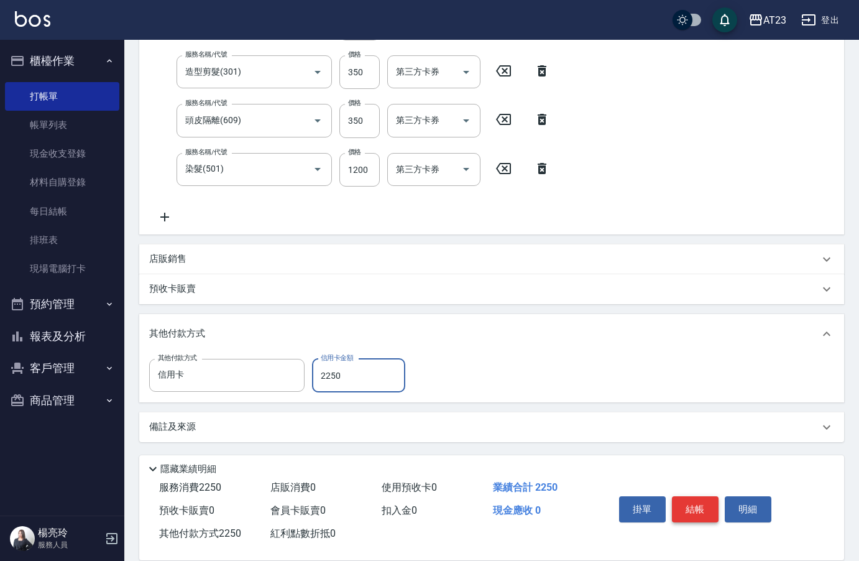
type input "2250"
drag, startPoint x: 687, startPoint y: 502, endPoint x: 694, endPoint y: 492, distance: 11.9
click at [690, 500] on button "結帳" at bounding box center [695, 509] width 47 height 26
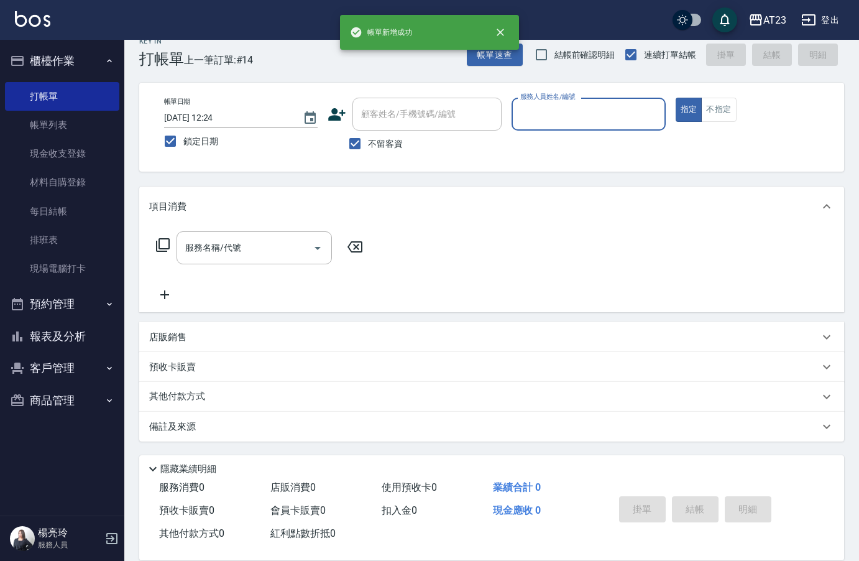
scroll to position [17, 0]
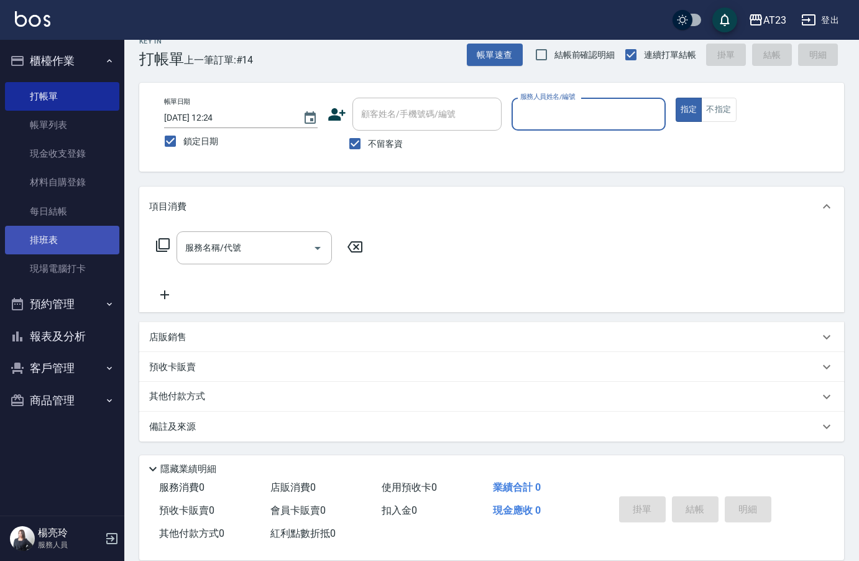
click at [64, 234] on link "排班表" at bounding box center [62, 240] width 114 height 29
